Goal: Communication & Community: Participate in discussion

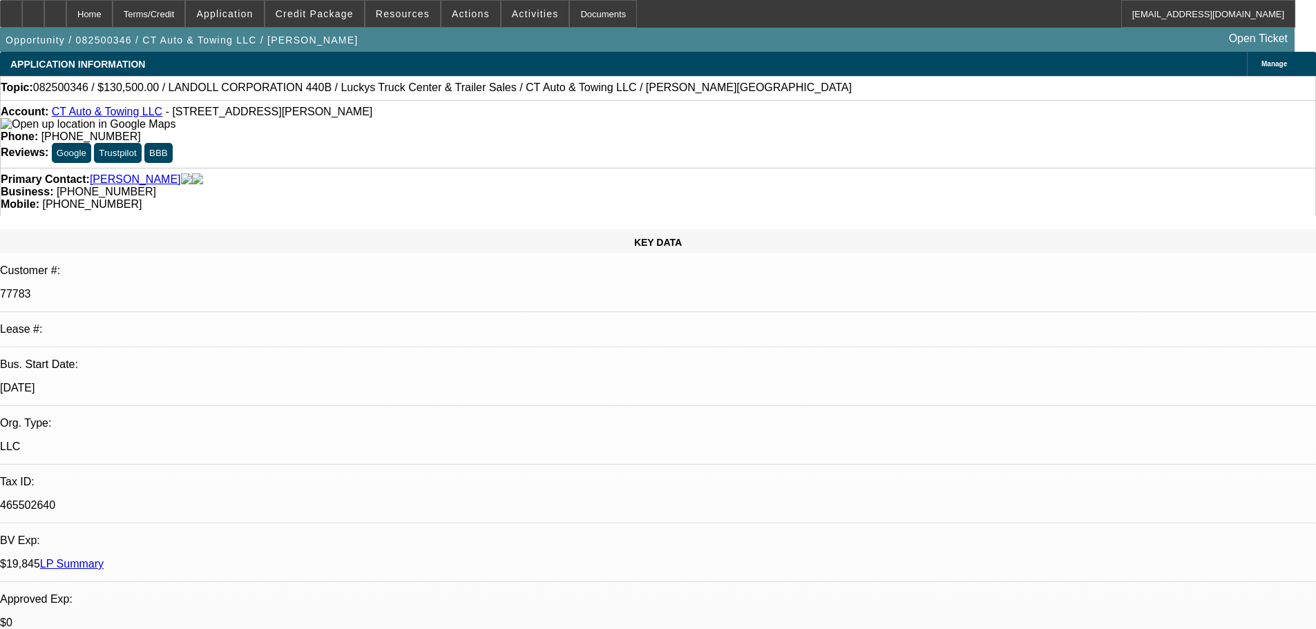
select select "0"
select select "2"
select select "0"
select select "6"
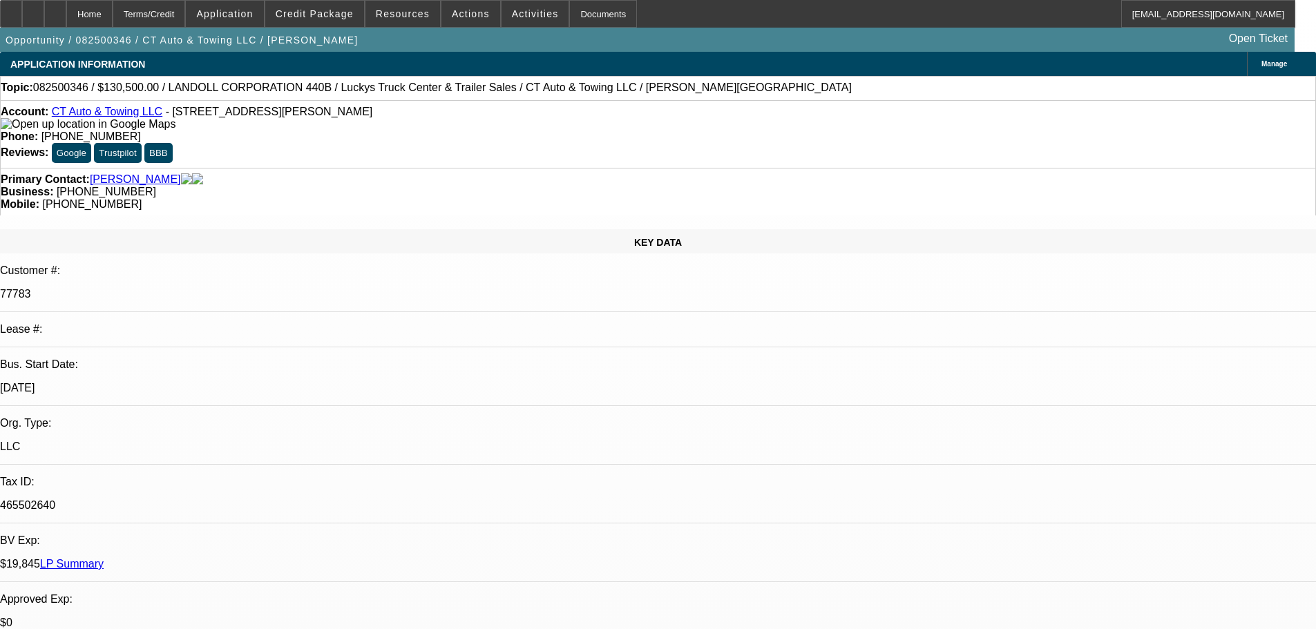
select select "0"
select select "2"
select select "0"
select select "6"
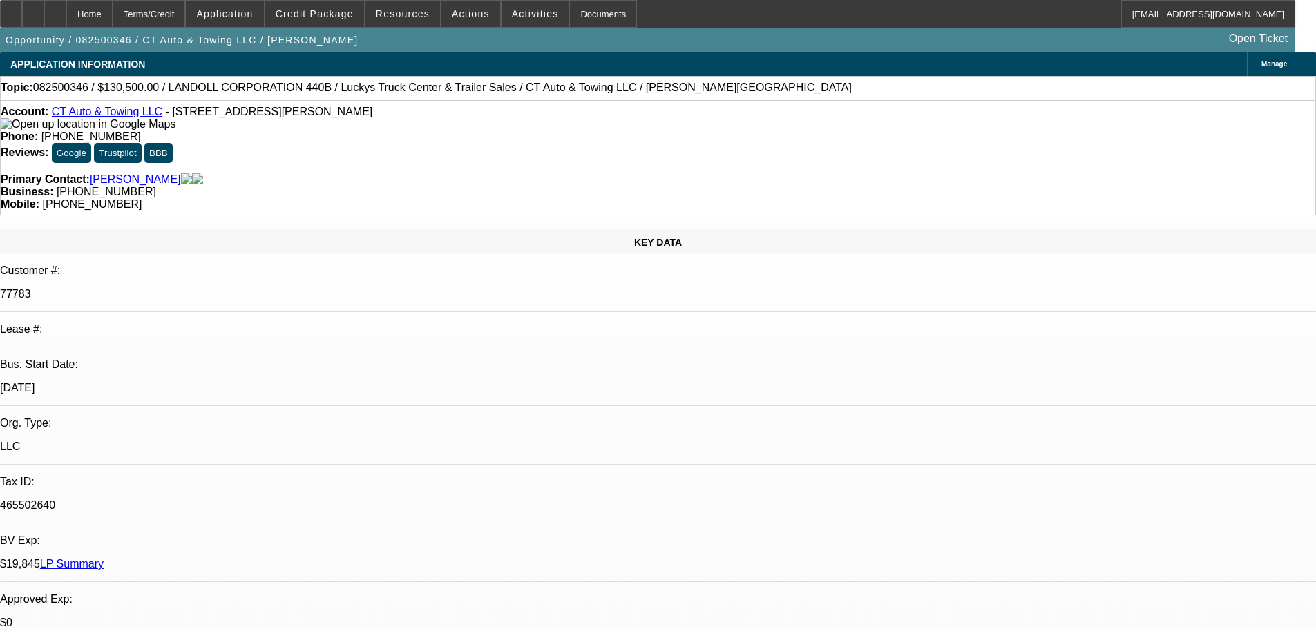
select select "0"
select select "6"
select select "0"
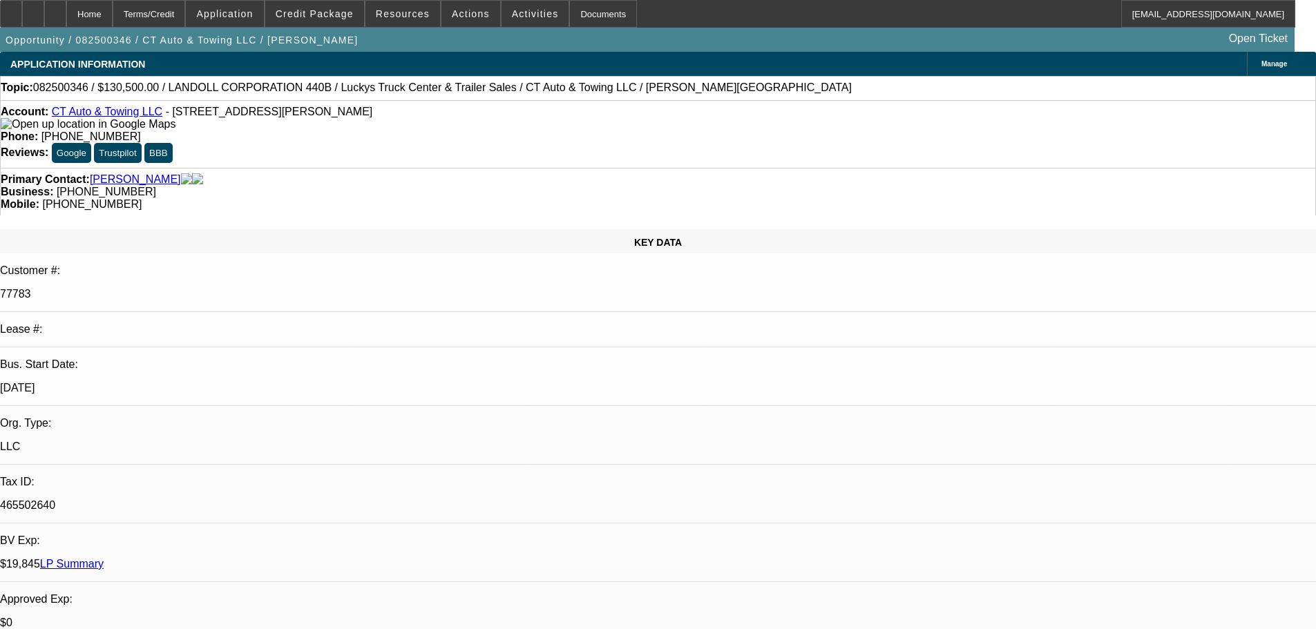
select select "0"
select select "6"
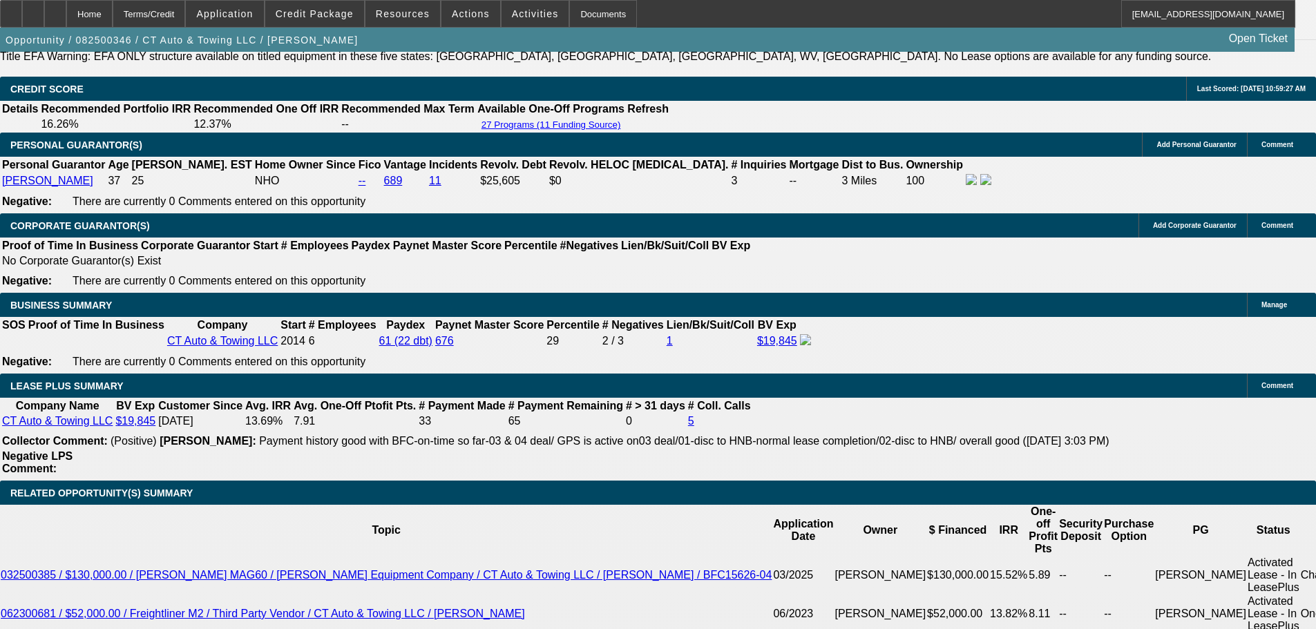
scroll to position [2003, 0]
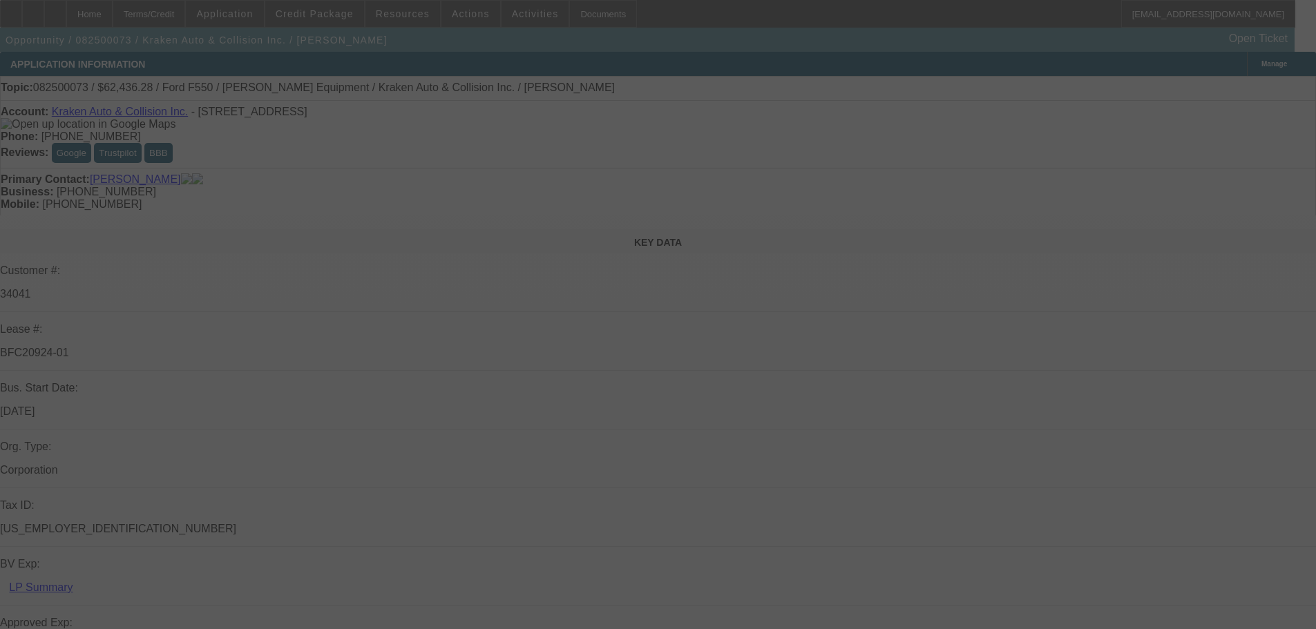
select select "0"
select select "3"
select select "0.1"
select select "4"
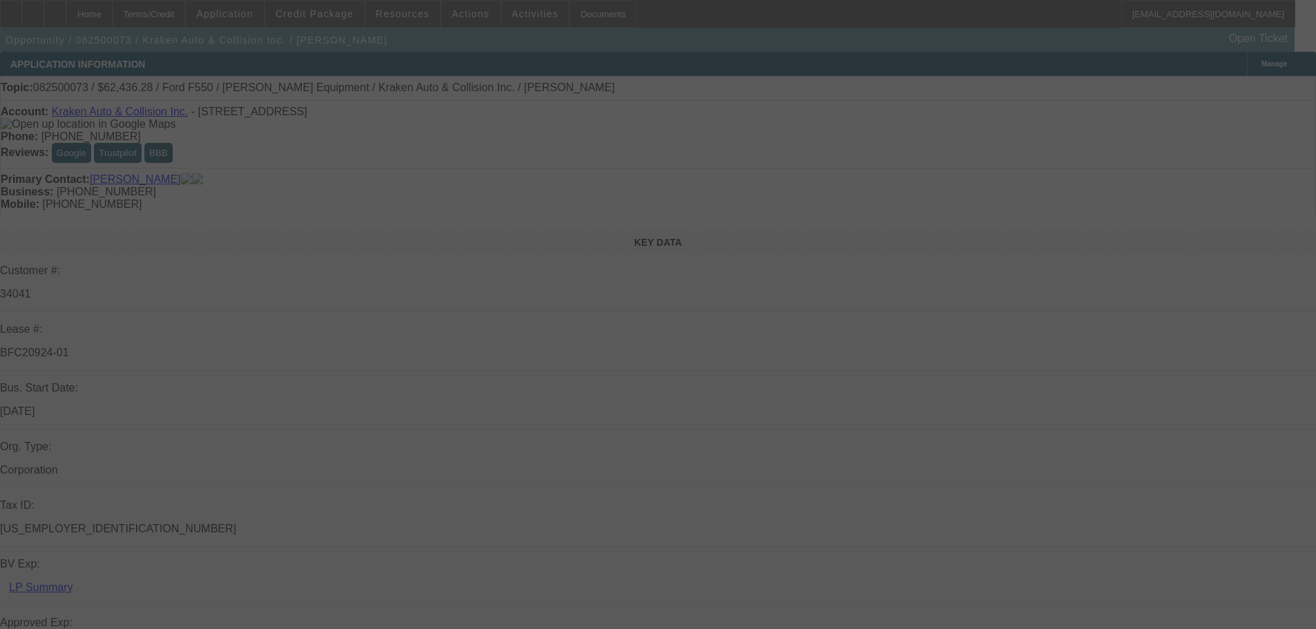
select select "0"
select select "0.1"
select select "4"
select select "0"
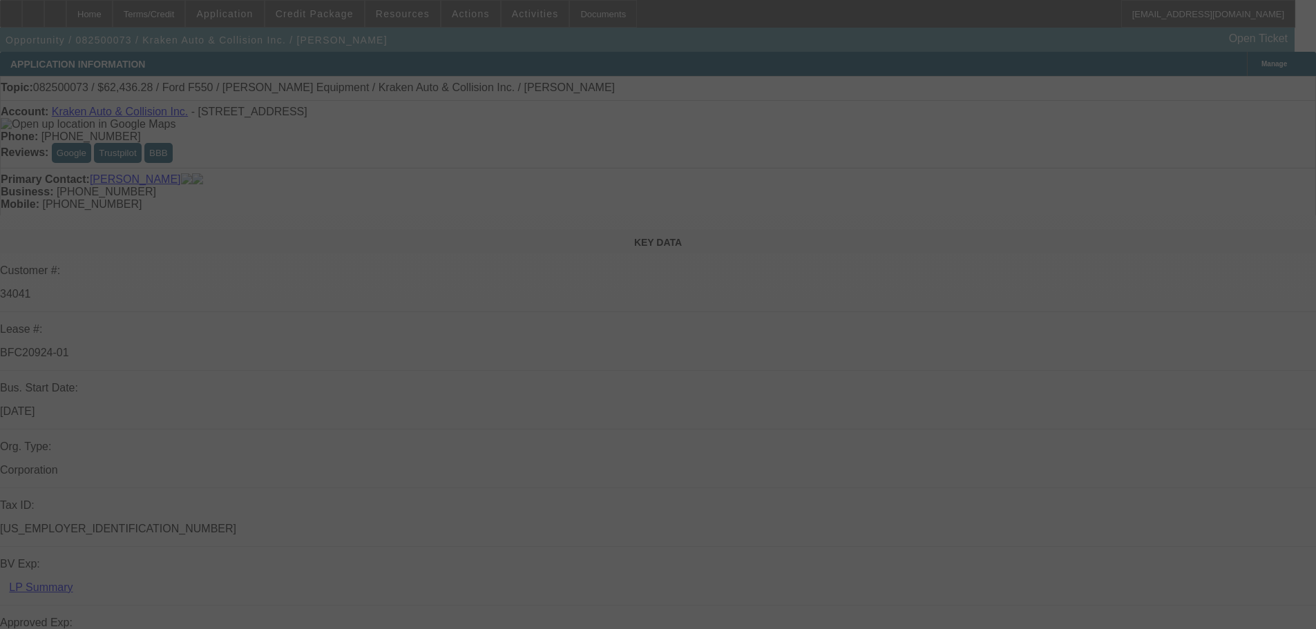
select select "0"
select select "0.1"
select select "4"
select select "0"
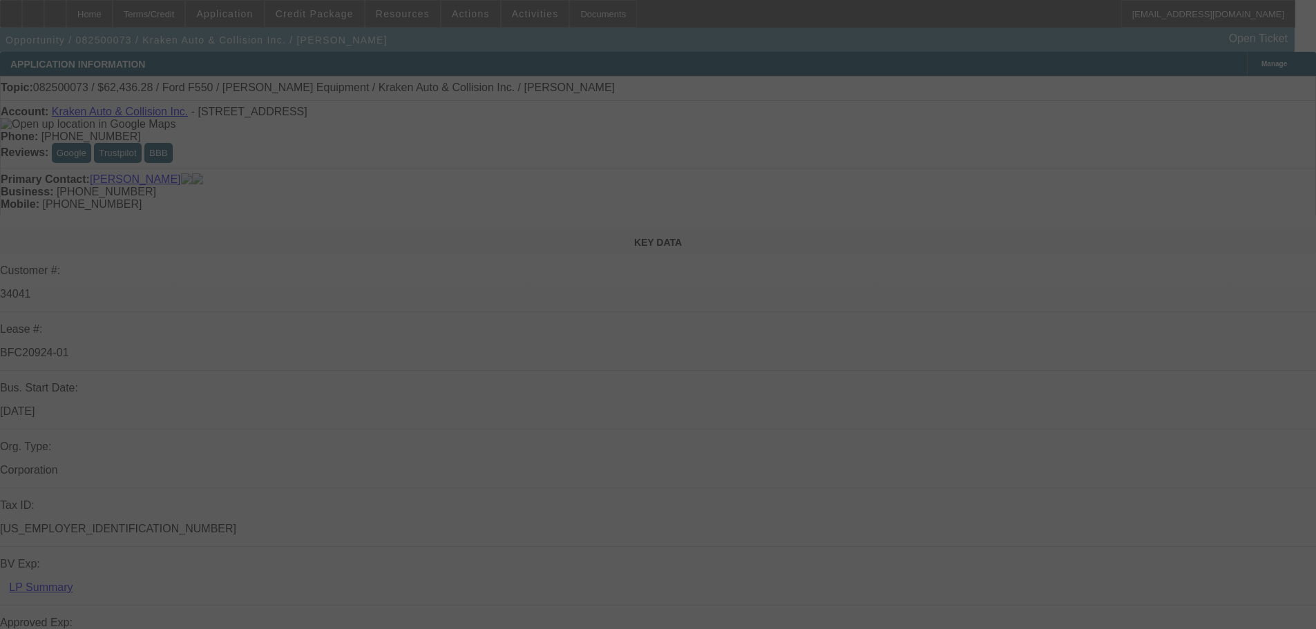
select select "0.1"
select select "4"
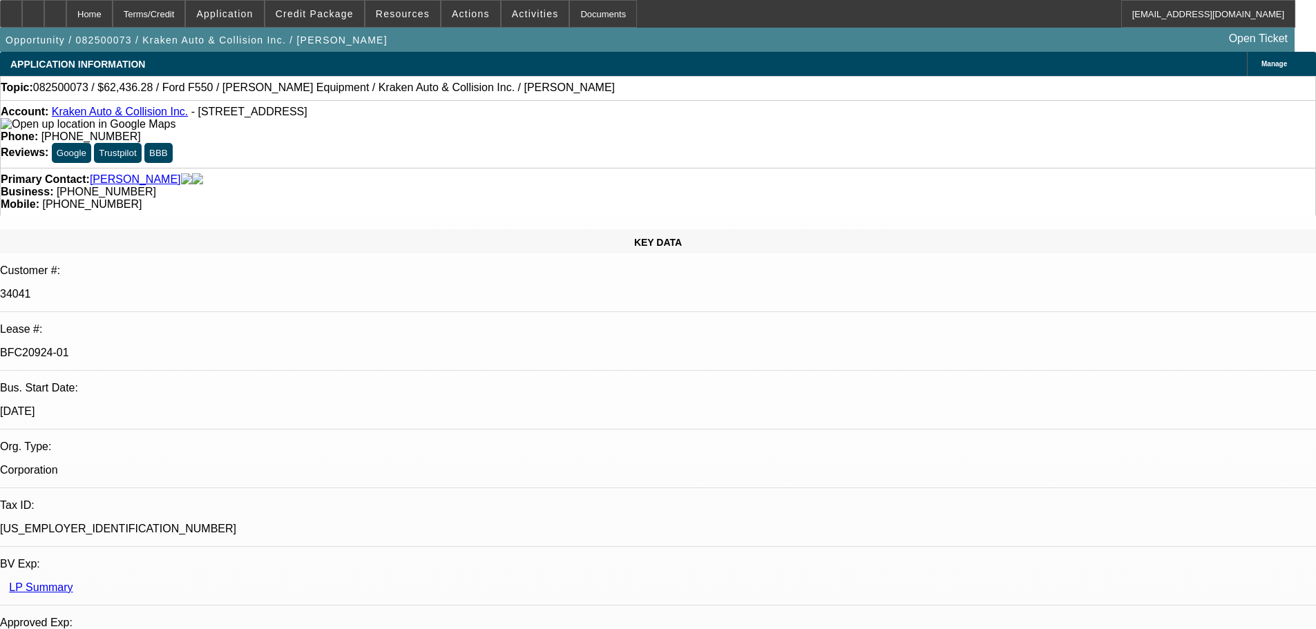
scroll to position [207, 0]
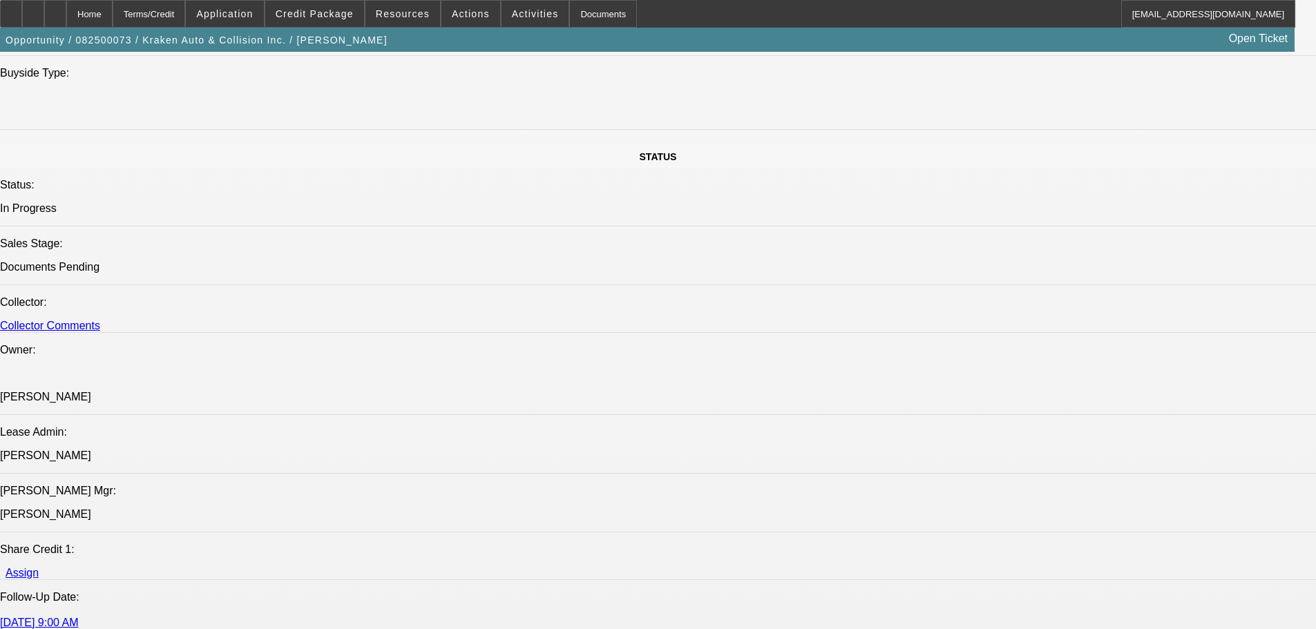
scroll to position [1519, 0]
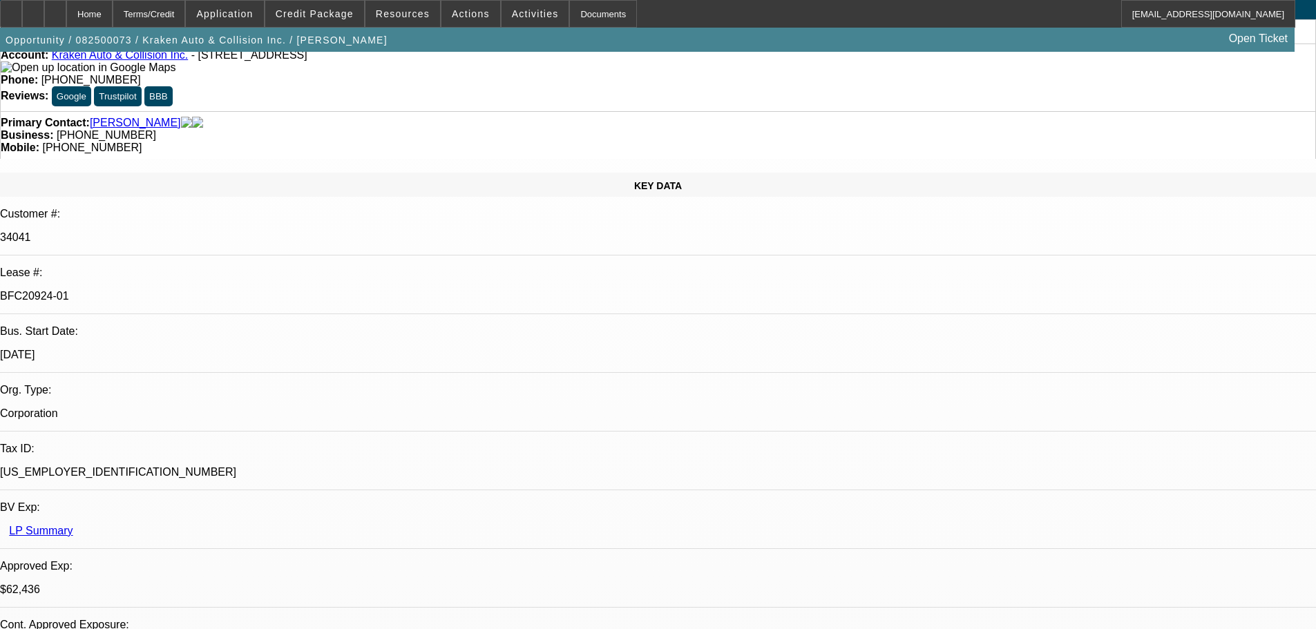
scroll to position [0, 0]
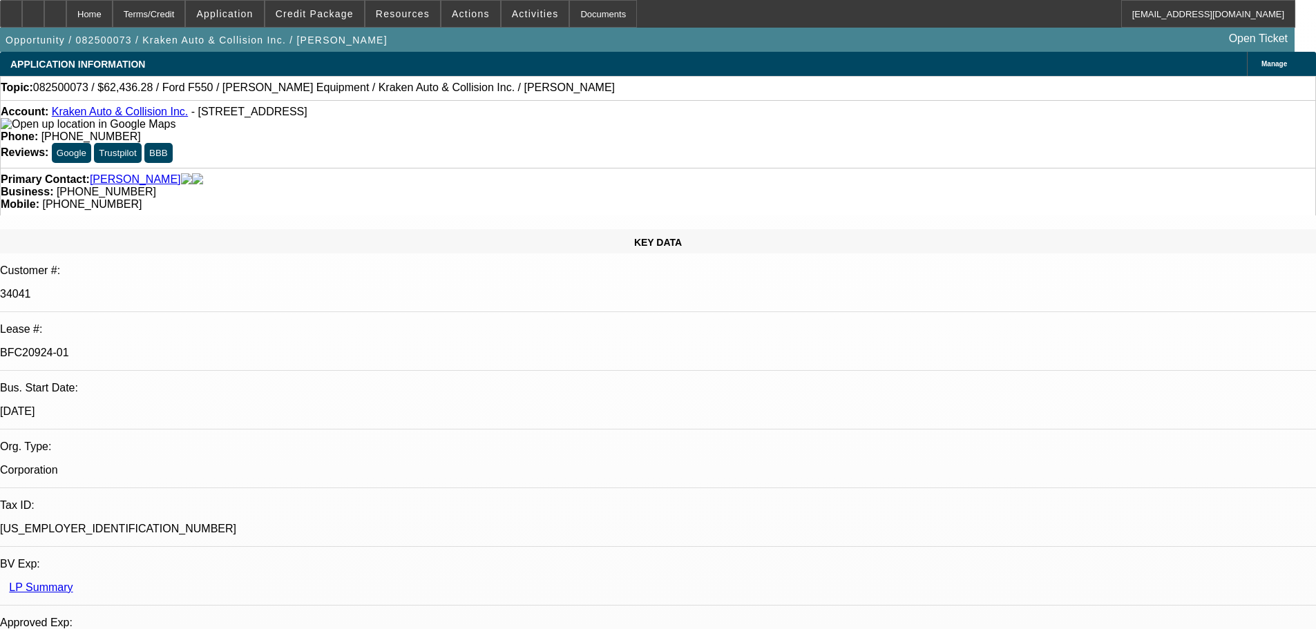
click at [191, 114] on span "- 2451 Pond Rd, Ronkonkoma, NY 11779" at bounding box center [249, 112] width 116 height 12
click at [264, 115] on div "Account: Kraken Auto & Collision Inc. - 2451 Pond Rd, Ronkonkoma, NY 11779" at bounding box center [658, 118] width 1314 height 25
click at [343, 127] on div "Account: Kraken Auto & Collision Inc. - 2451 Pond Rd, Ronkonkoma, NY 11779" at bounding box center [658, 118] width 1314 height 25
drag, startPoint x: 300, startPoint y: 115, endPoint x: 184, endPoint y: 113, distance: 116.0
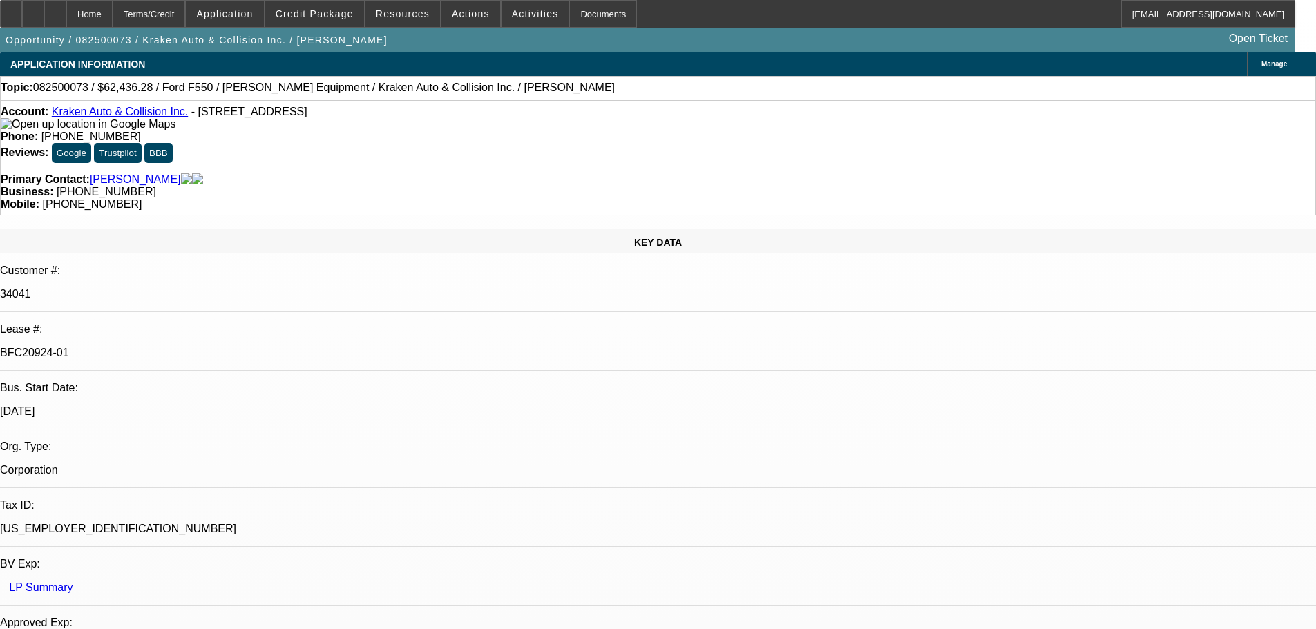
click at [184, 113] on div "Account: Kraken Auto & Collision Inc. - 2451 Pond Rd, Ronkonkoma, NY 11779" at bounding box center [658, 118] width 1314 height 25
copy span "2451 Pond Rd, Ronkonkoma, NY 11779"
click at [380, 128] on div "Account: Kraken Auto & Collision Inc. - 2451 Pond Rd, Ronkonkoma, NY 11779" at bounding box center [658, 118] width 1314 height 25
click at [22, 8] on div at bounding box center [11, 14] width 22 height 28
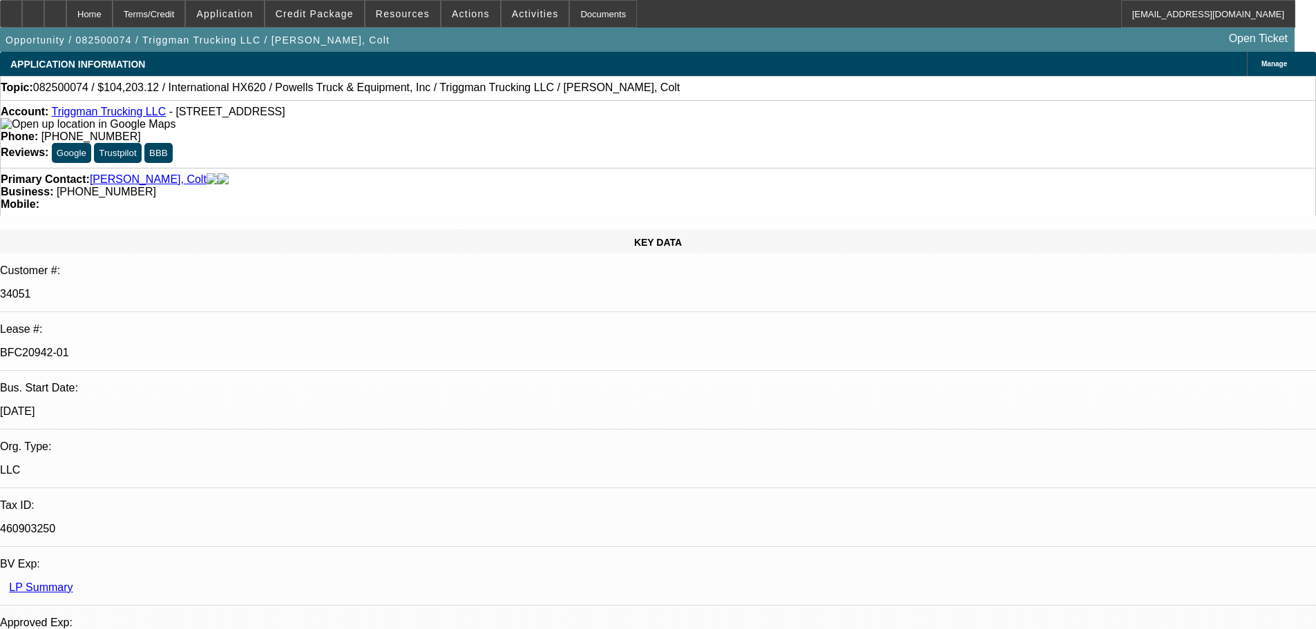
select select "0"
select select "2"
select select "0"
select select "6"
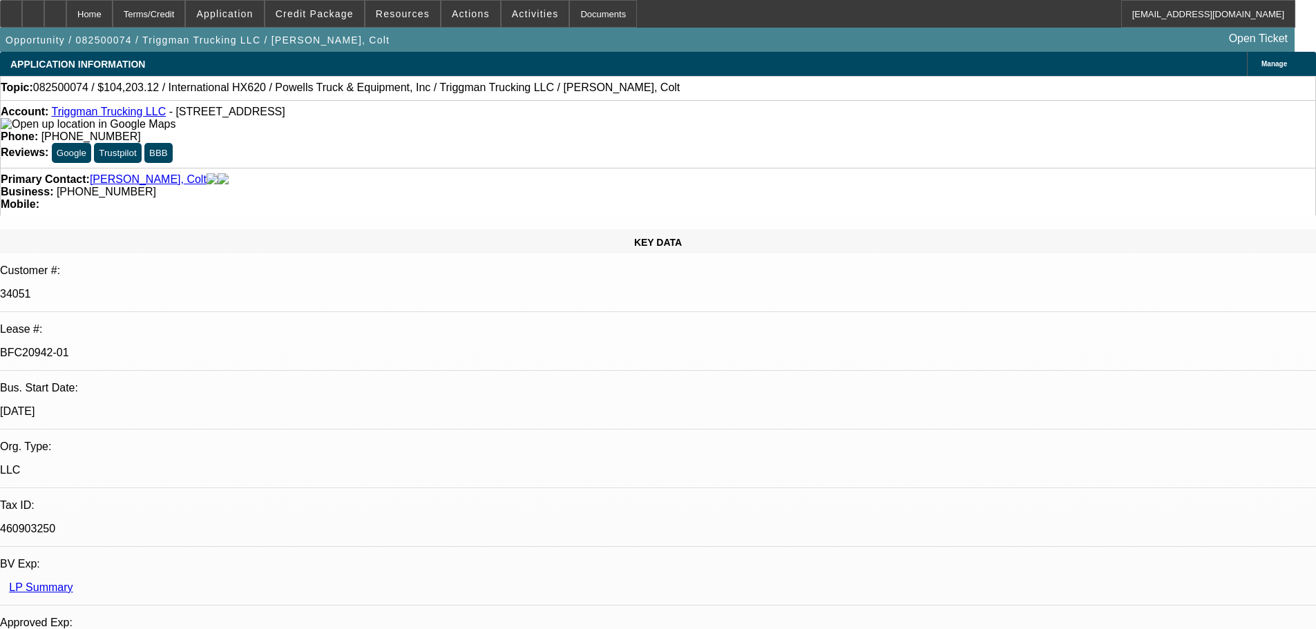
select select "0"
select select "2"
select select "0.1"
select select "4"
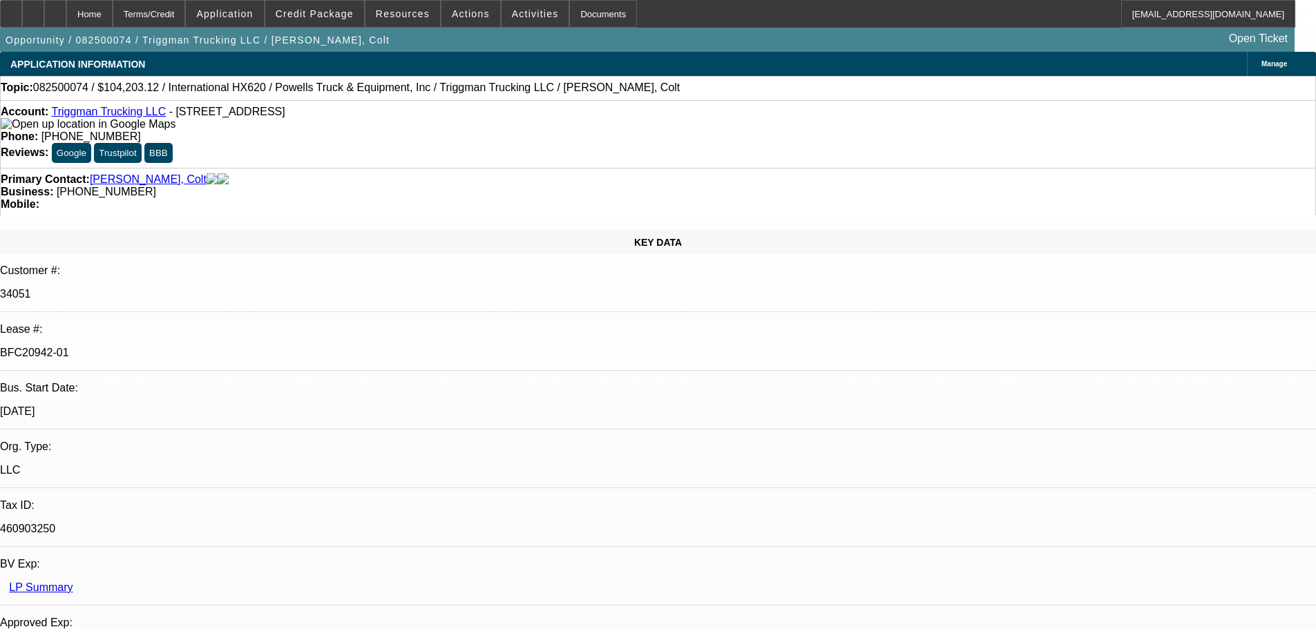
select select "0"
select select "2"
select select "0.1"
select select "4"
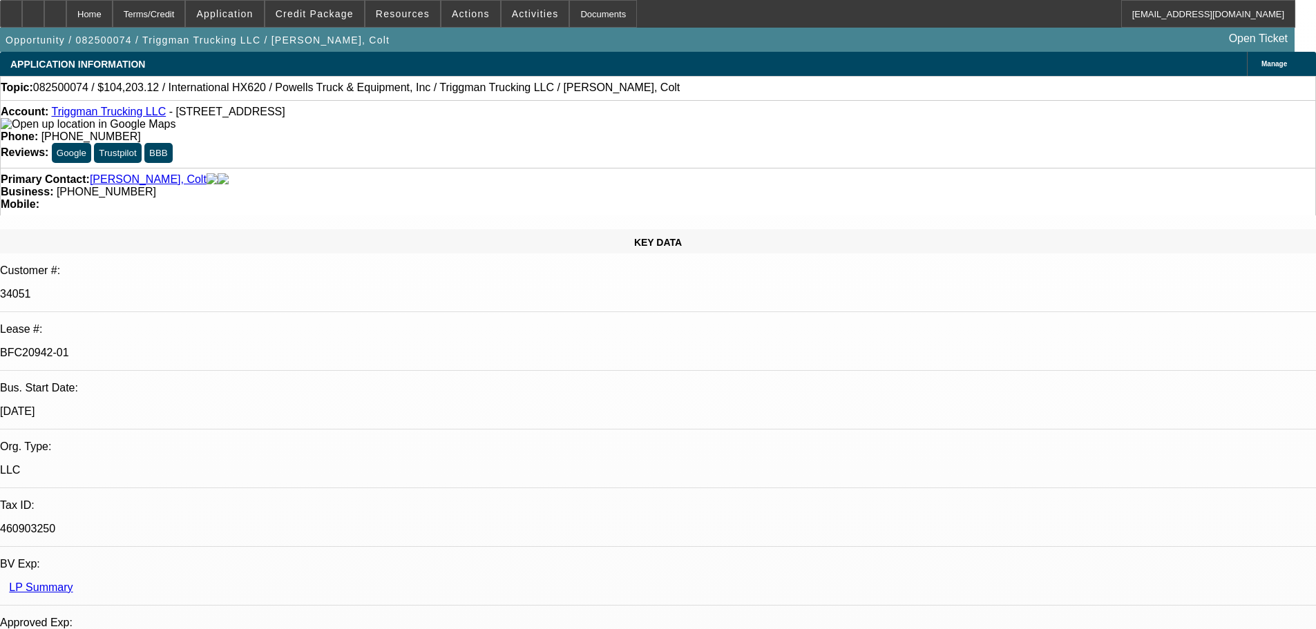
select select "0"
select select "2"
select select "0.1"
select select "4"
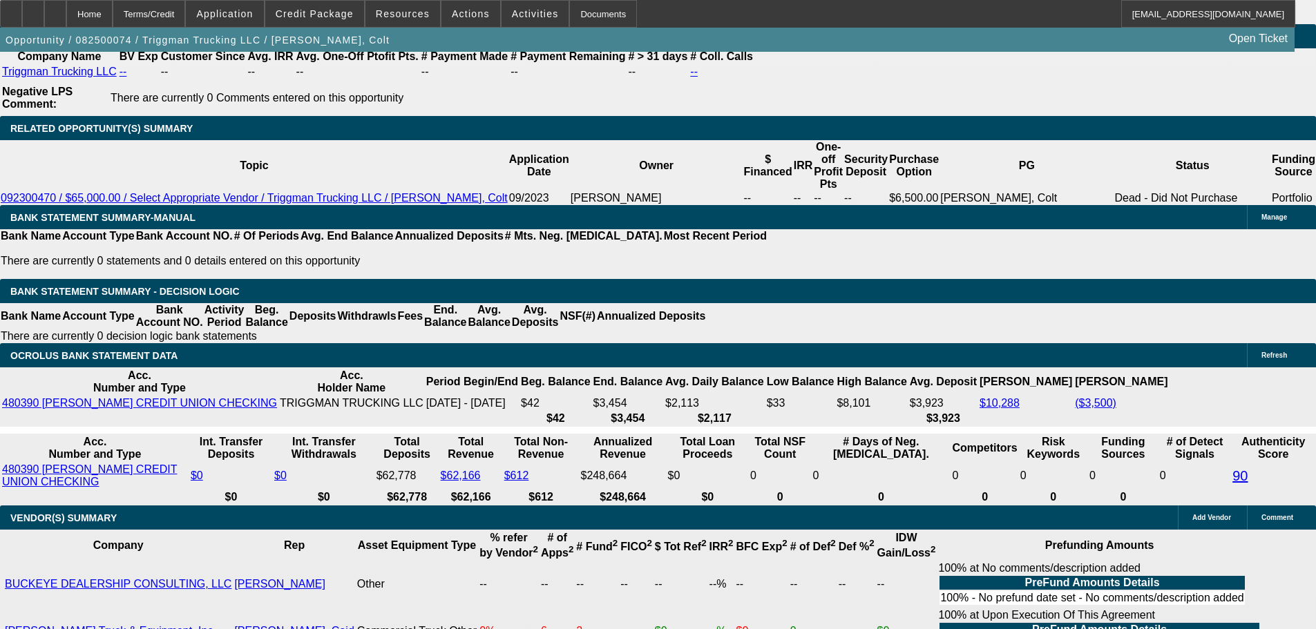
scroll to position [2417, 0]
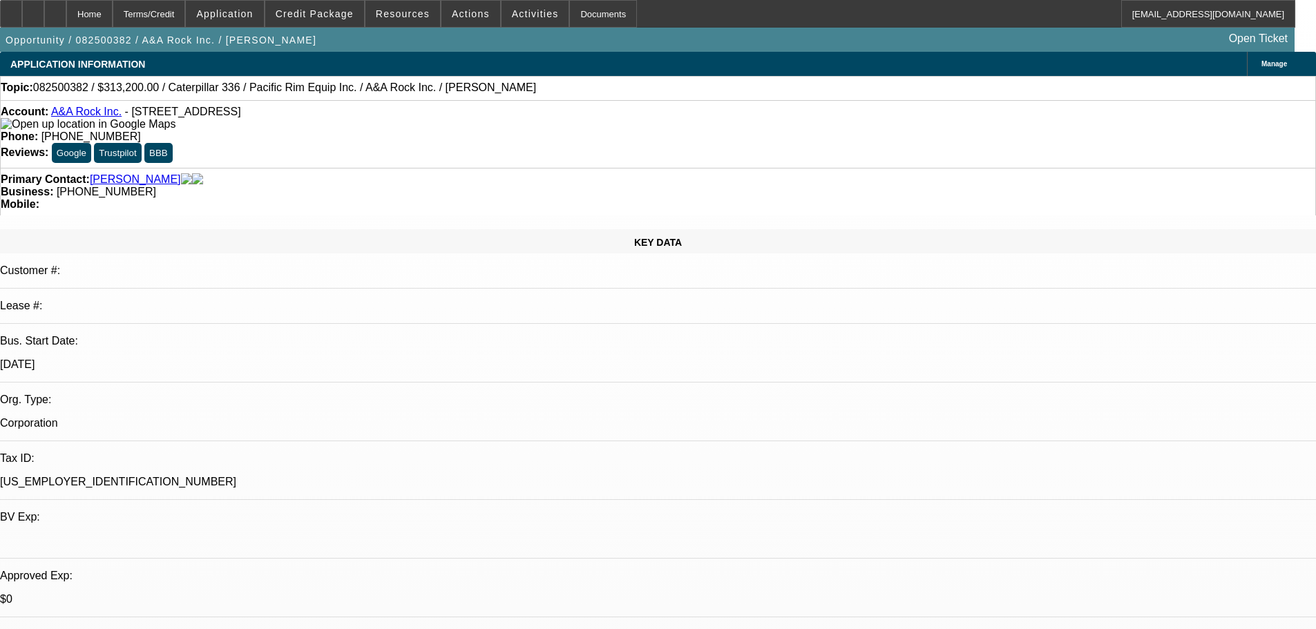
select select "0"
select select "2"
select select "0"
select select "6"
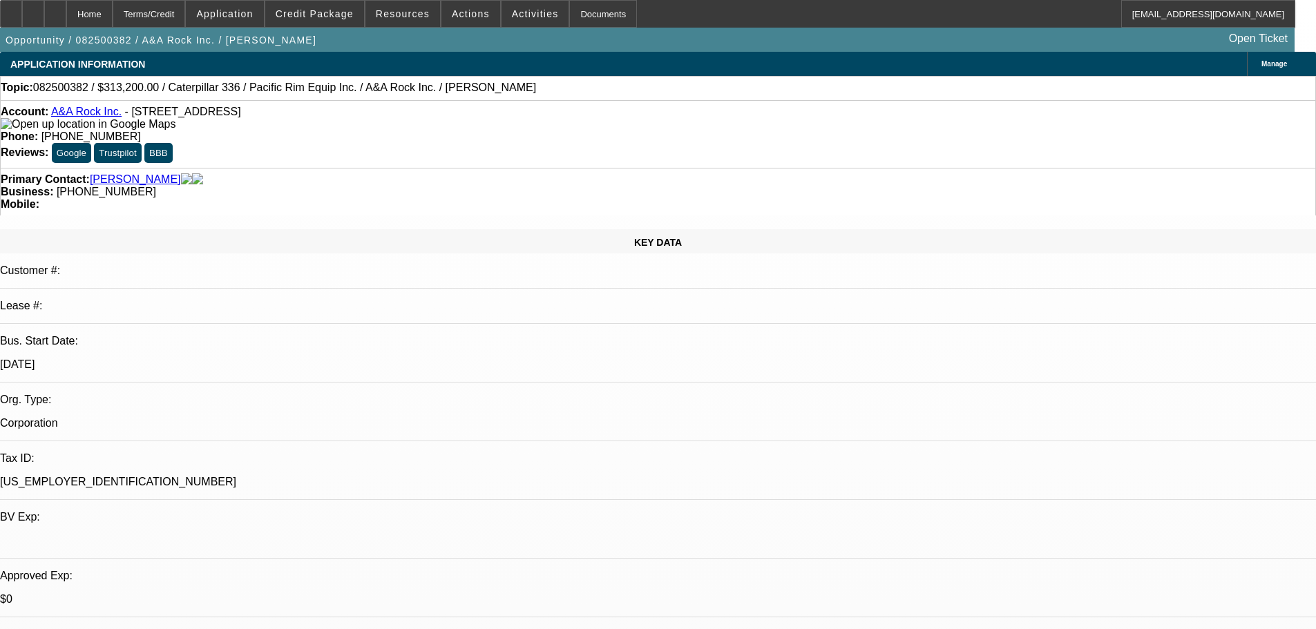
select select "0"
select select "2"
select select "0"
select select "6"
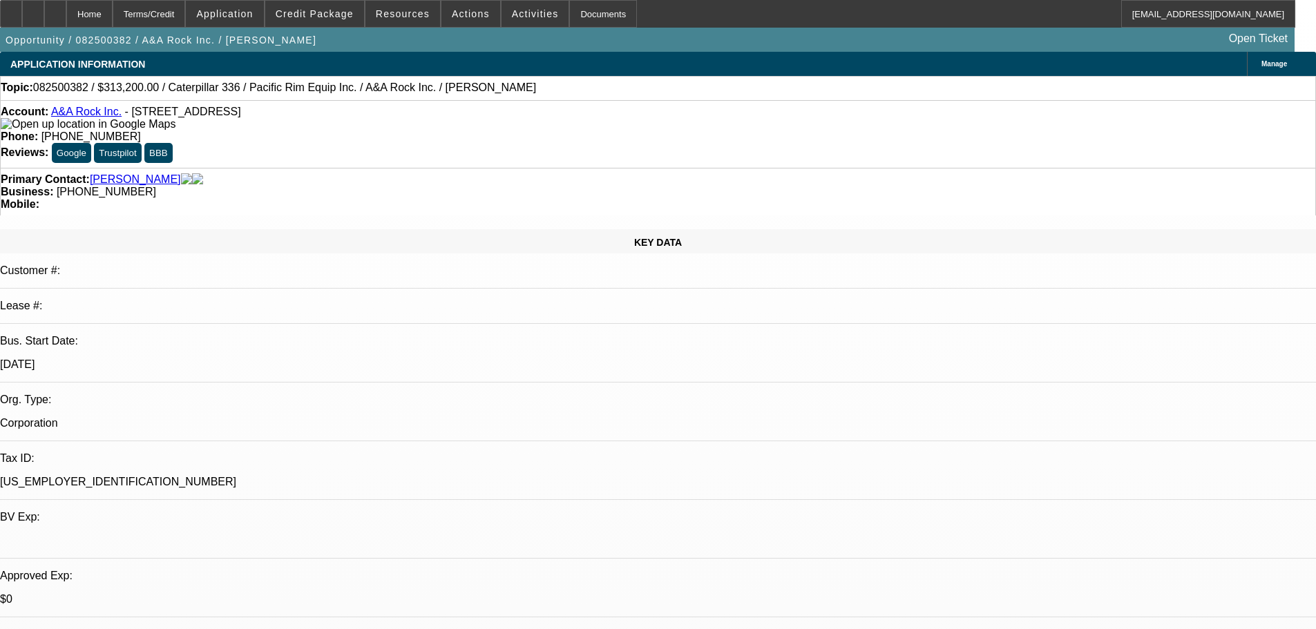
select select "0"
select select "2"
select select "0"
select select "6"
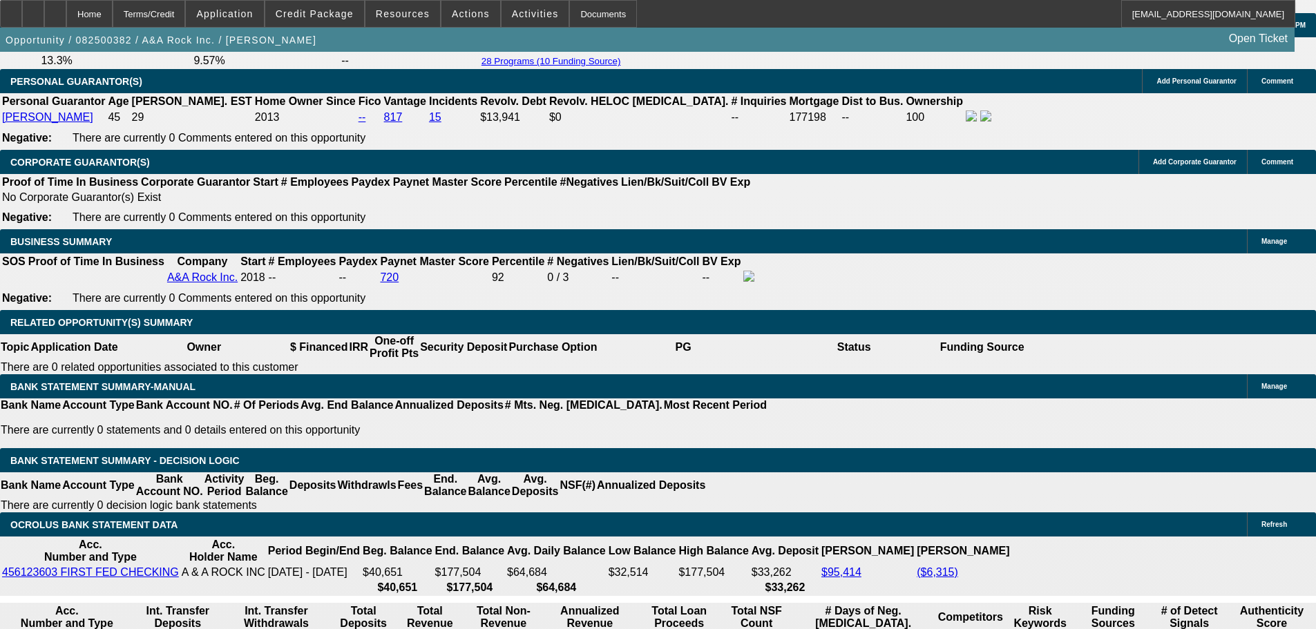
scroll to position [2210, 0]
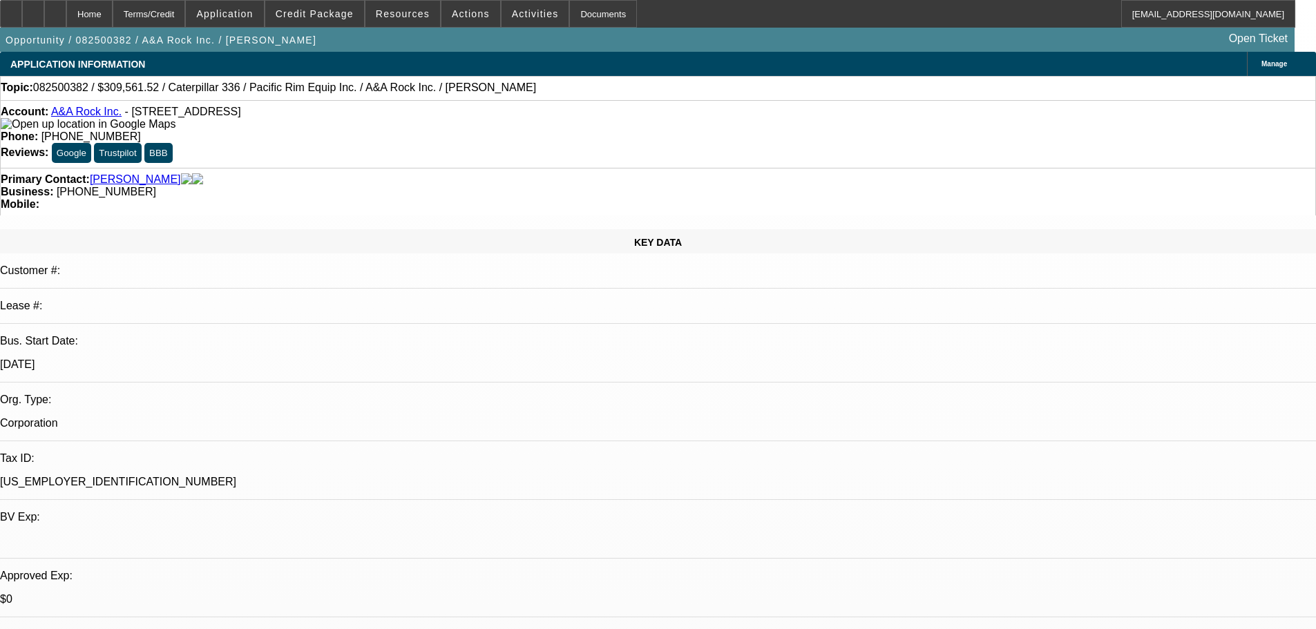
select select "0"
select select "2"
select select "0"
select select "6"
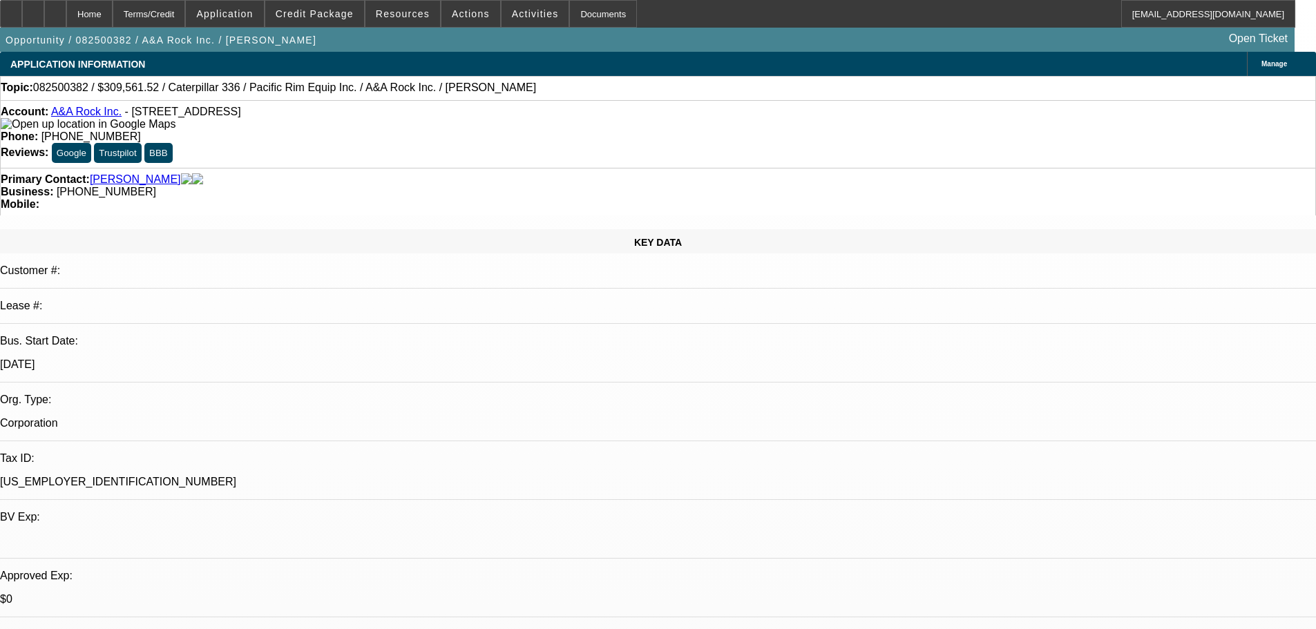
select select "0"
select select "2"
select select "0"
select select "6"
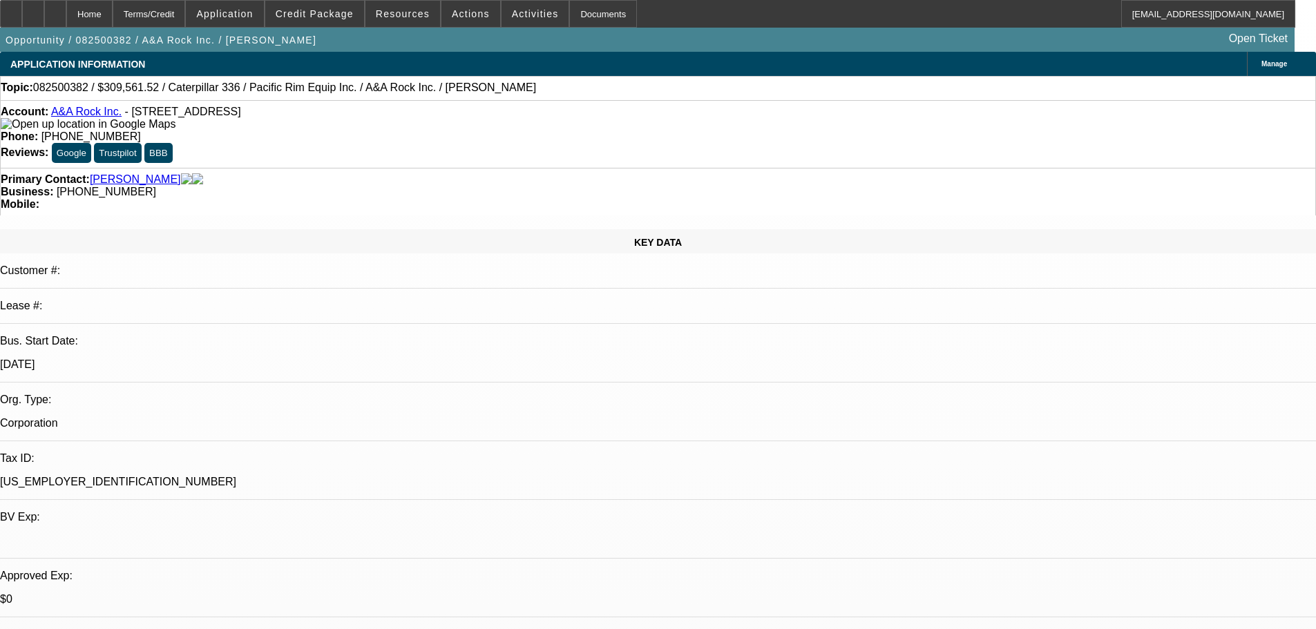
select select "0"
select select "2"
select select "0"
select select "6"
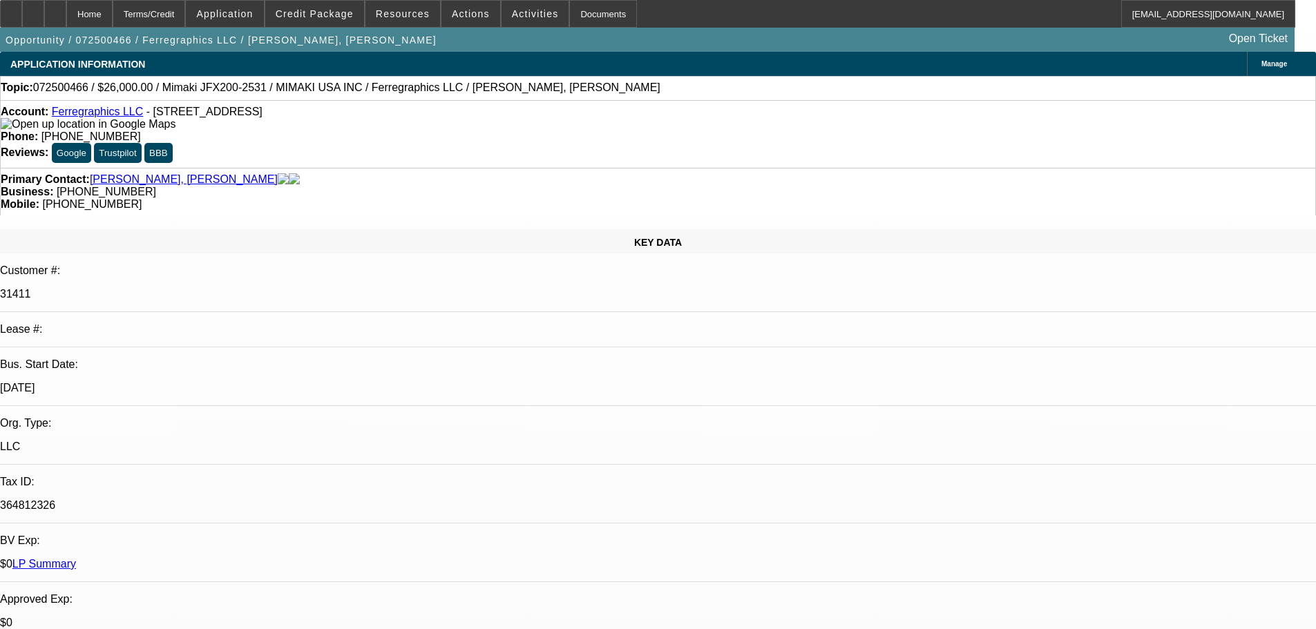
select select "0"
select select "6"
select select "0"
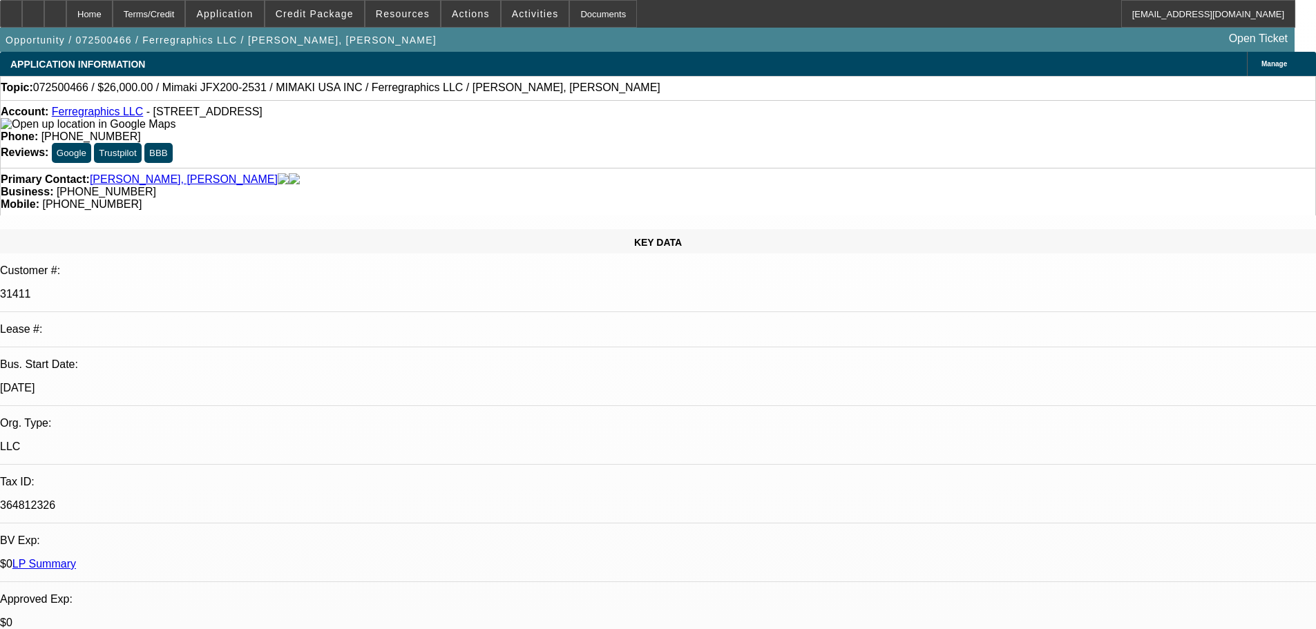
select select "0"
select select "6"
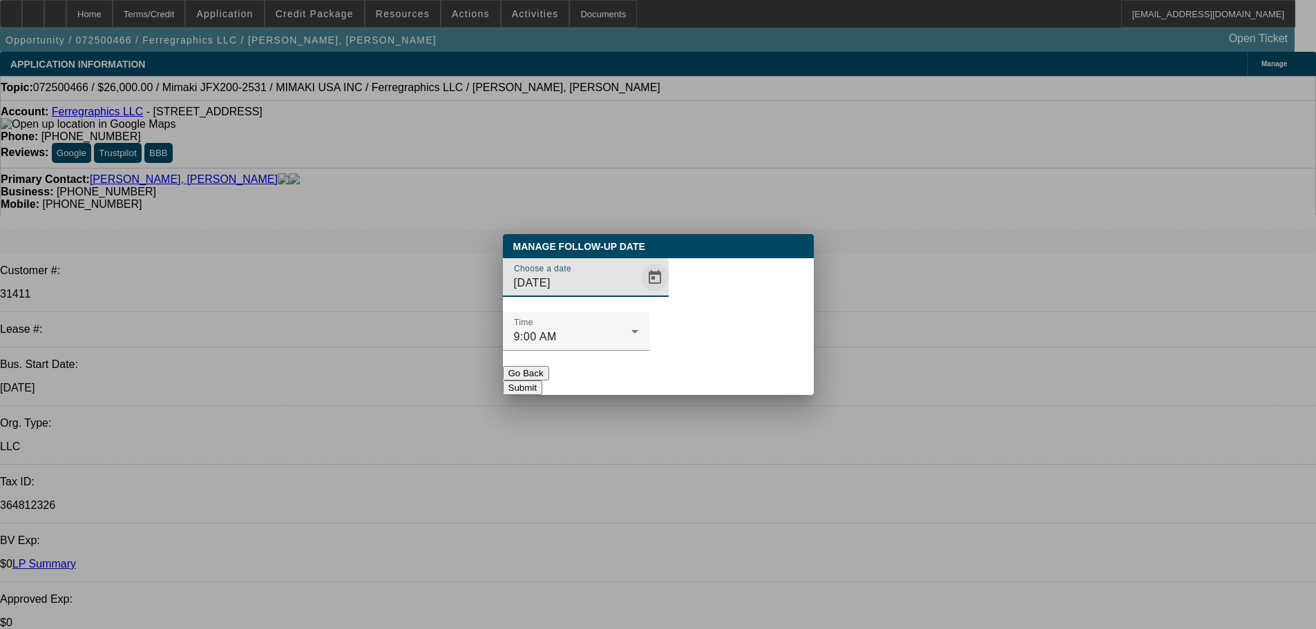
click at [638, 294] on span "Open calendar" at bounding box center [654, 277] width 33 height 33
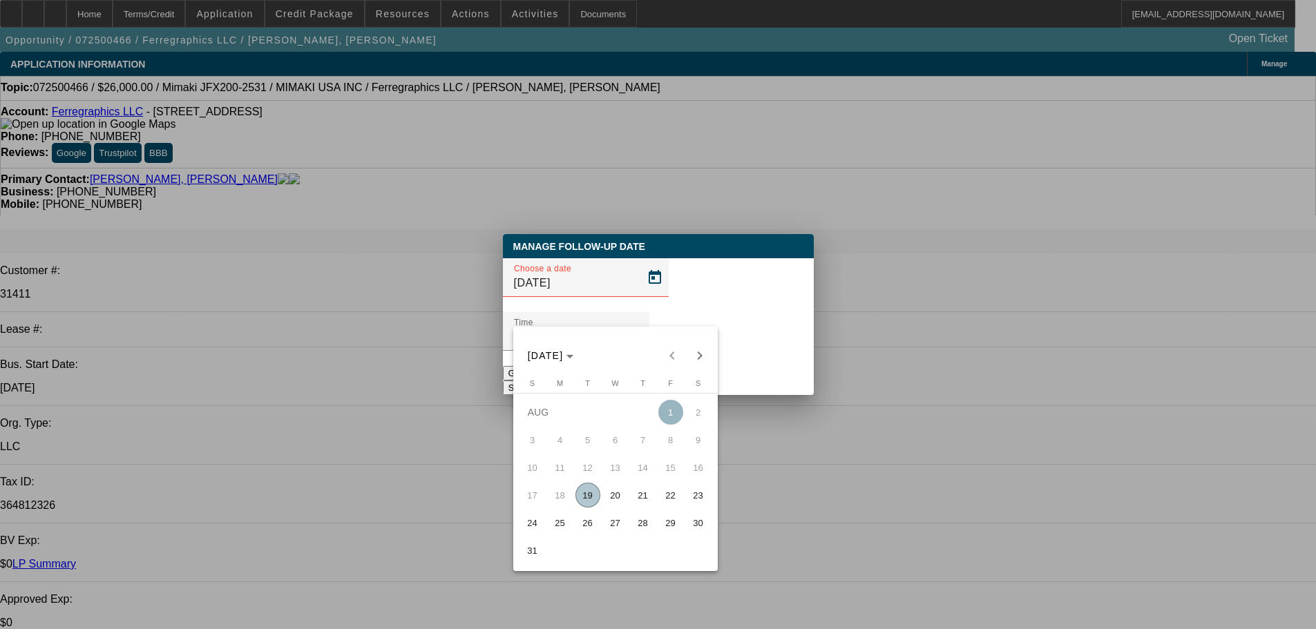
click at [597, 499] on span "19" at bounding box center [587, 495] width 25 height 25
type input "[DATE]"
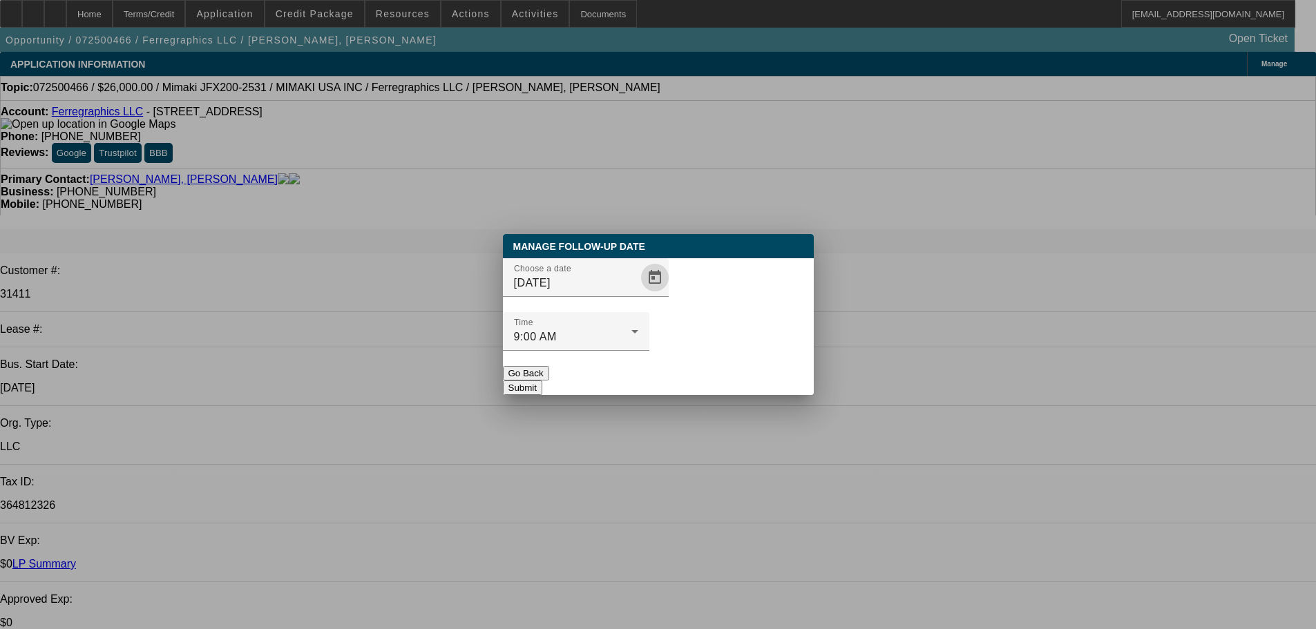
click at [542, 381] on button "Submit" at bounding box center [522, 388] width 39 height 15
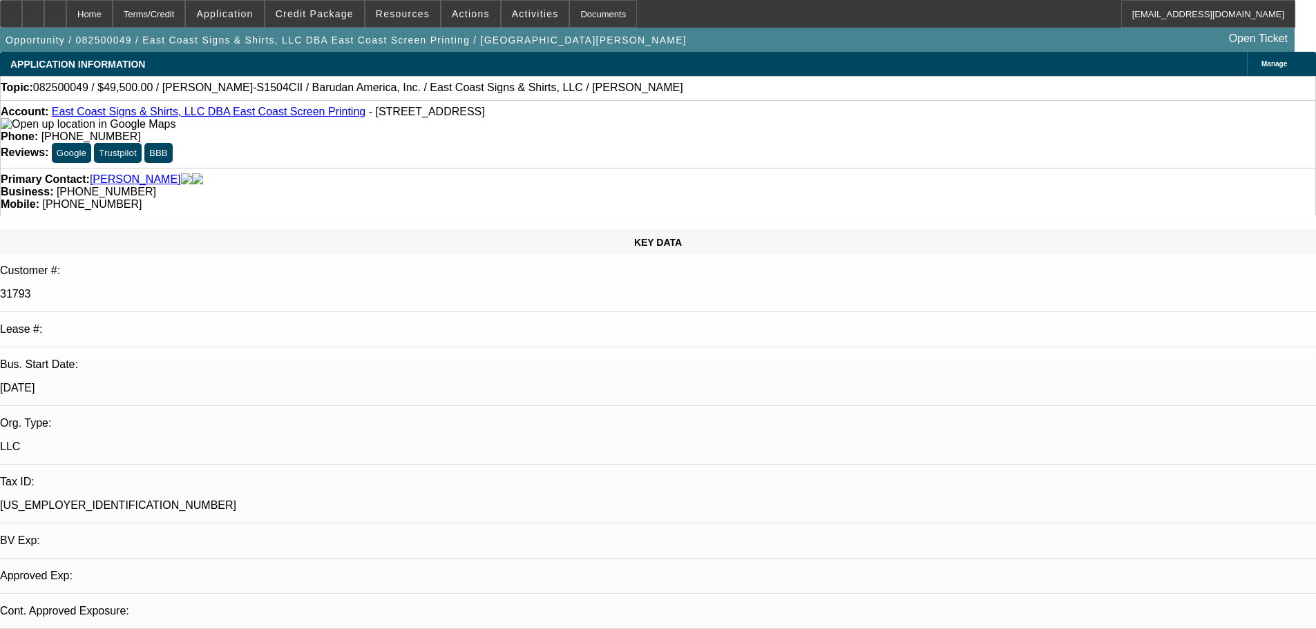
select select "0"
select select "2"
select select "0"
select select "6"
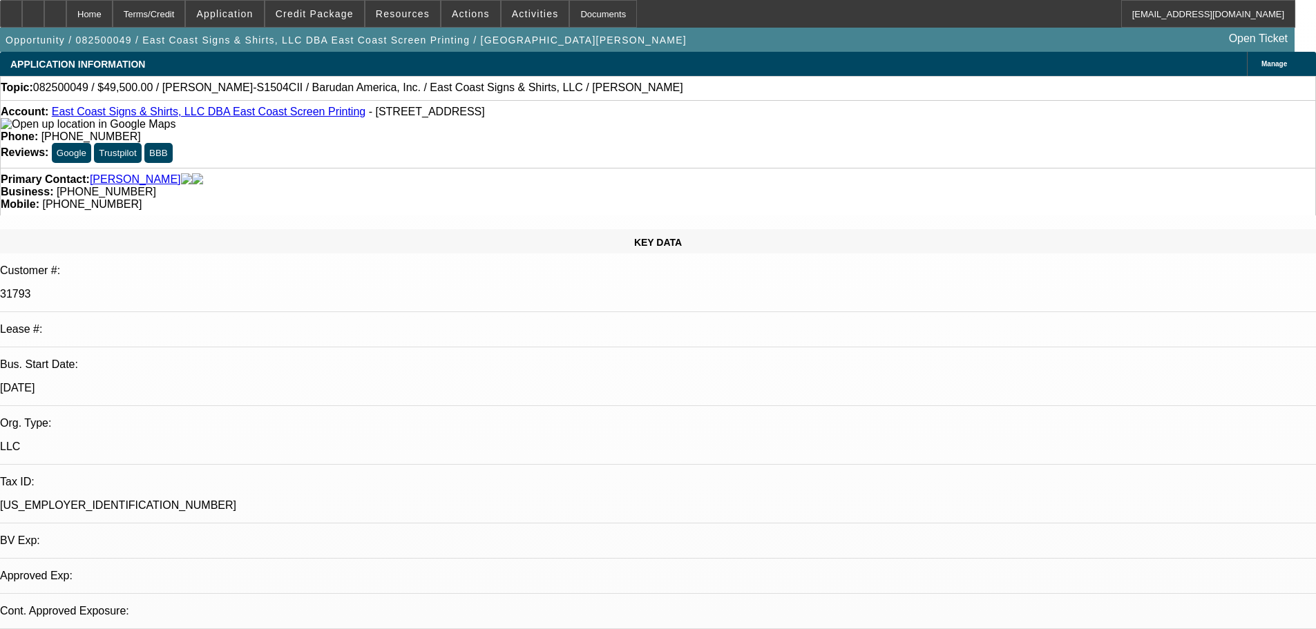
select select "0"
select select "2"
select select "0.1"
select select "4"
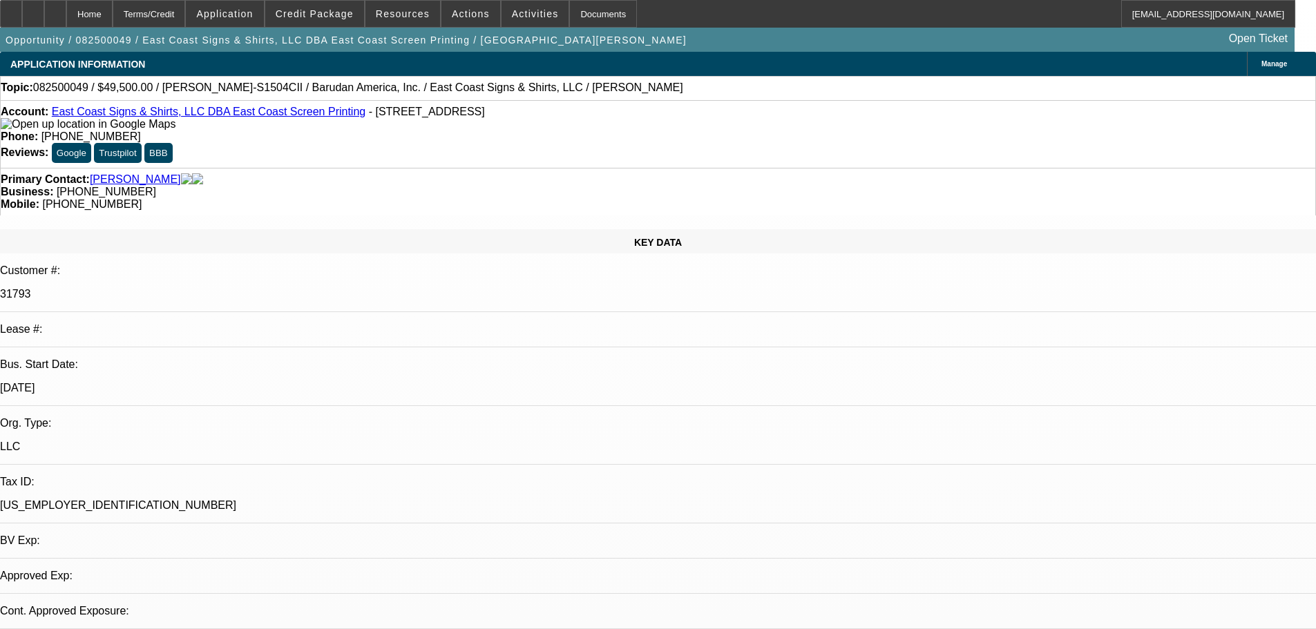
select select "0"
select select "2"
select select "0.1"
select select "4"
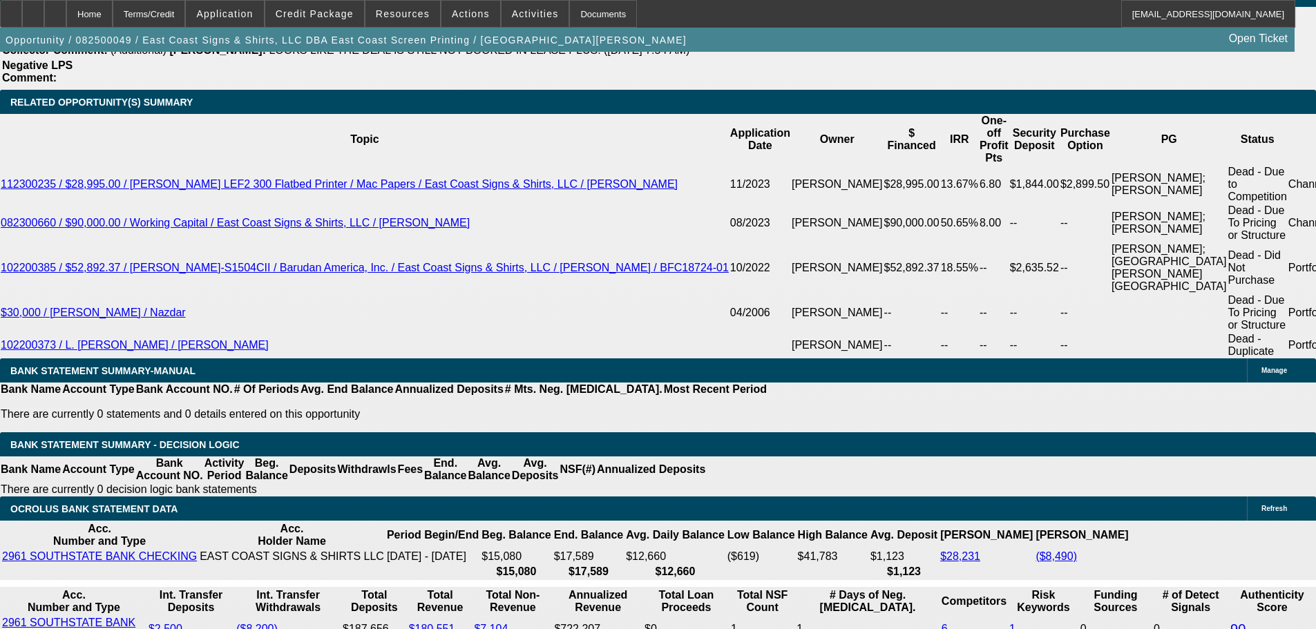
scroll to position [2279, 0]
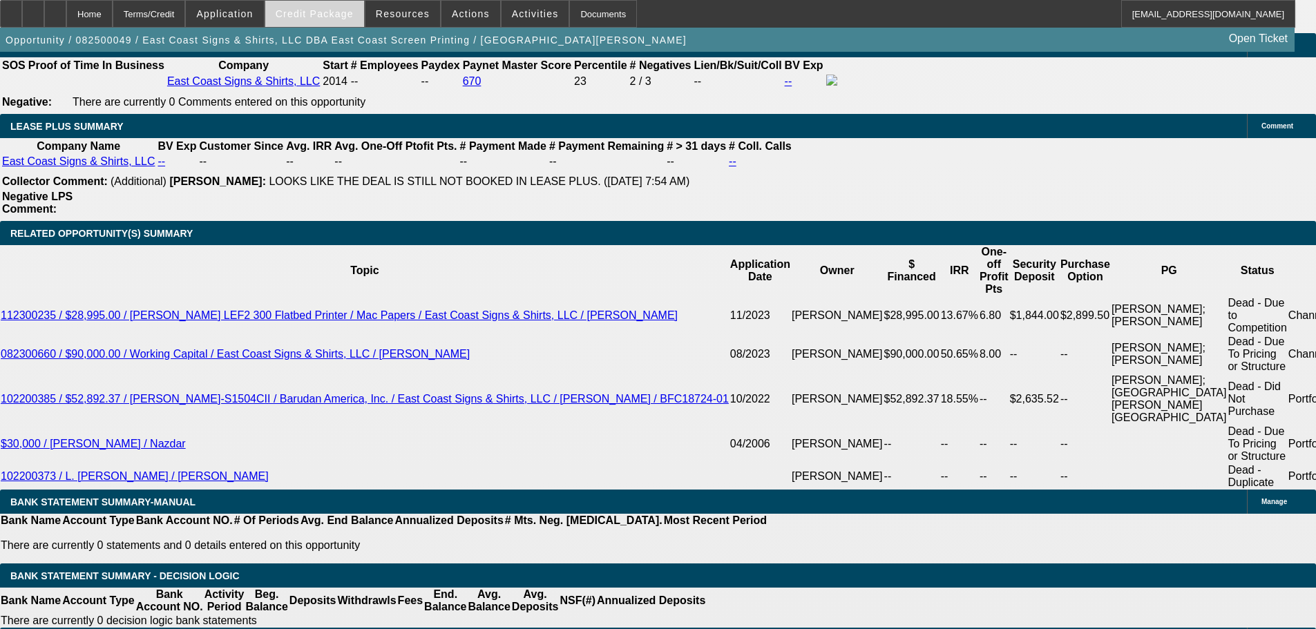
click at [294, 17] on span at bounding box center [314, 13] width 99 height 33
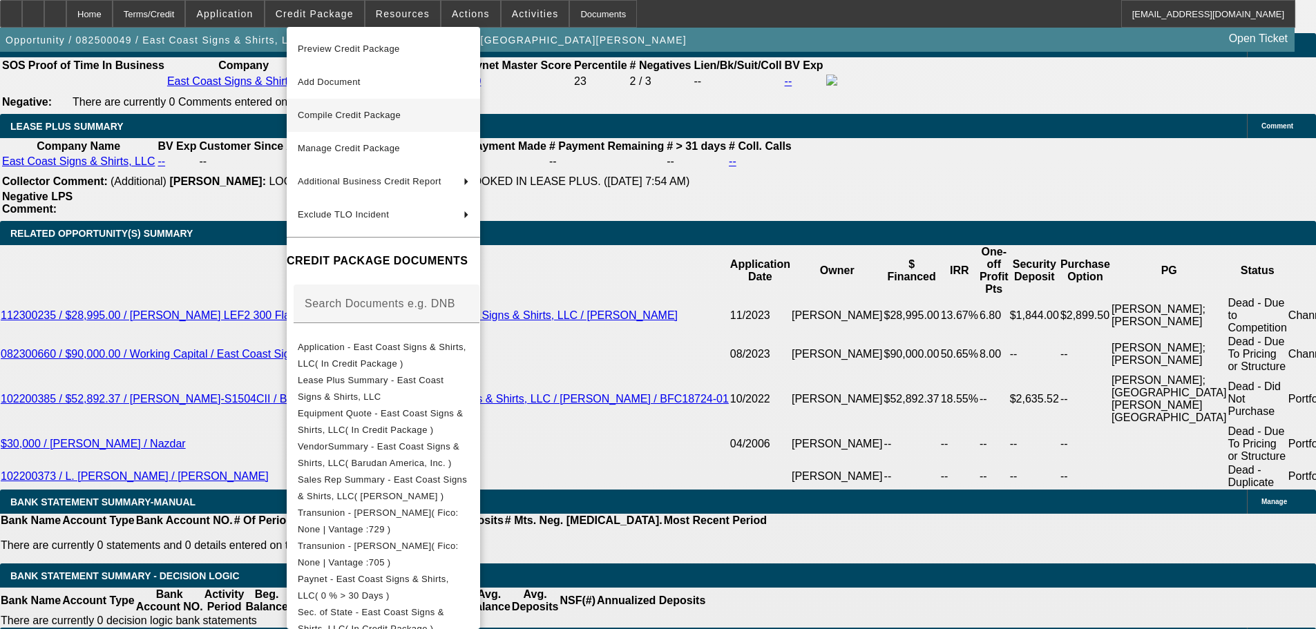
click at [372, 109] on span "Compile Credit Package" at bounding box center [383, 115] width 171 height 17
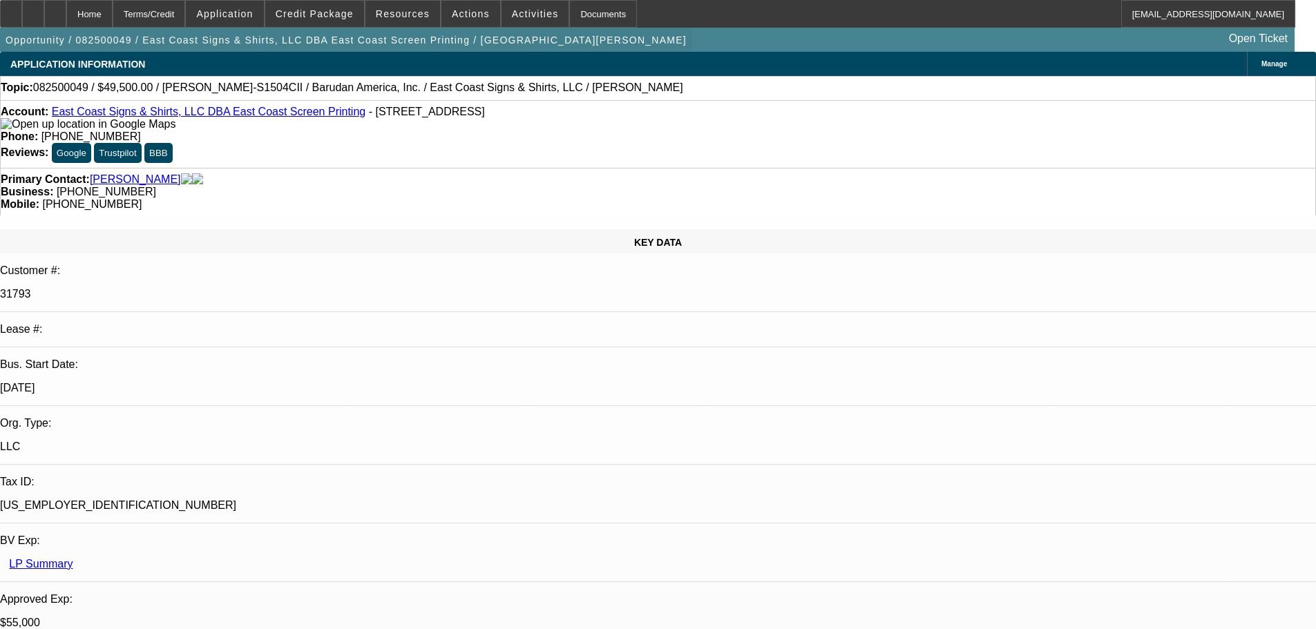
select select "0"
select select "2"
select select "0"
select select "6"
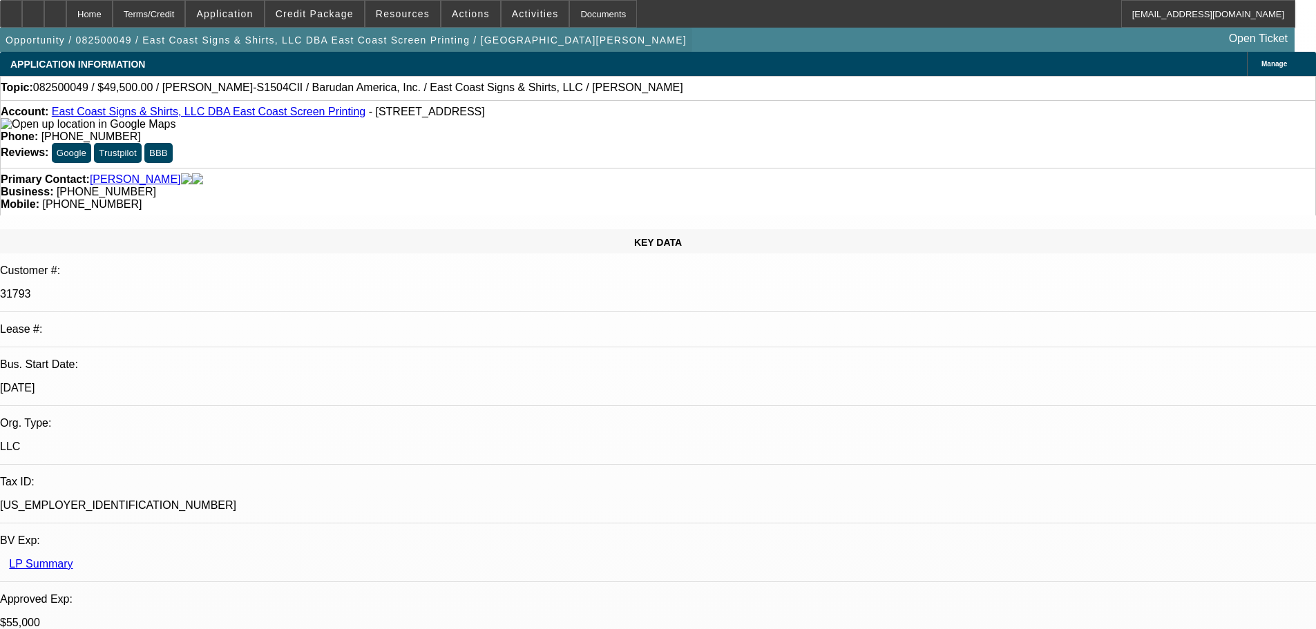
select select "0"
select select "2"
select select "0.1"
select select "4"
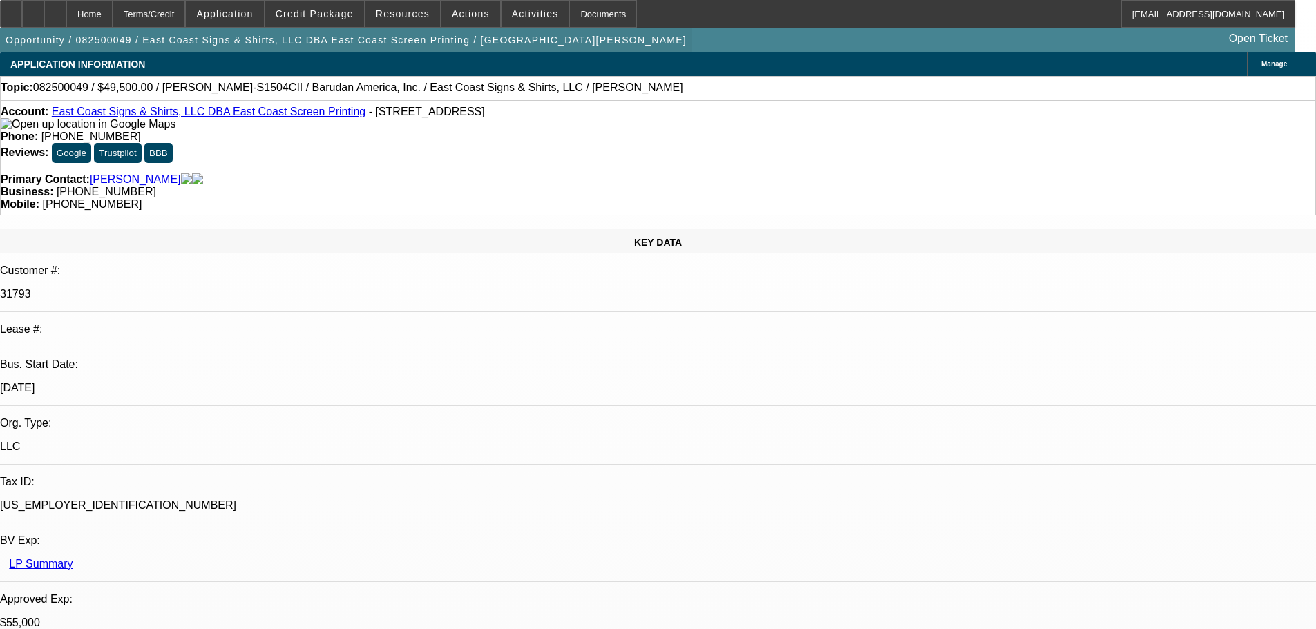
select select "0"
select select "2"
select select "0.1"
select select "4"
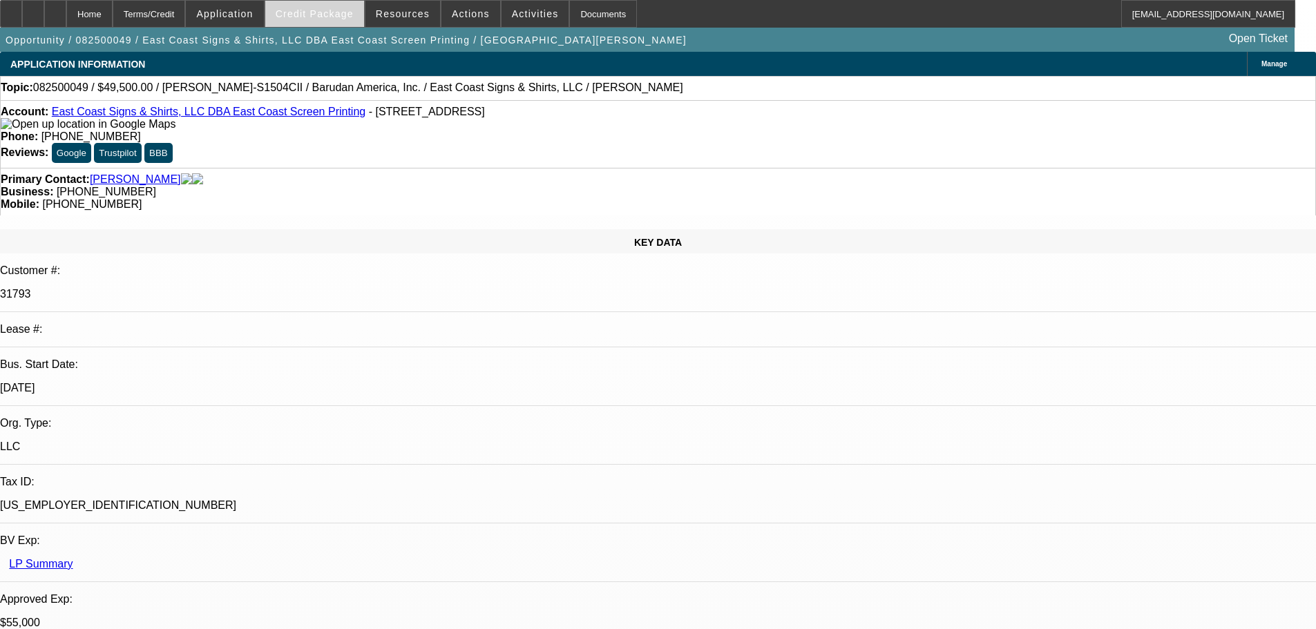
click at [335, 13] on span "Credit Package" at bounding box center [315, 13] width 78 height 11
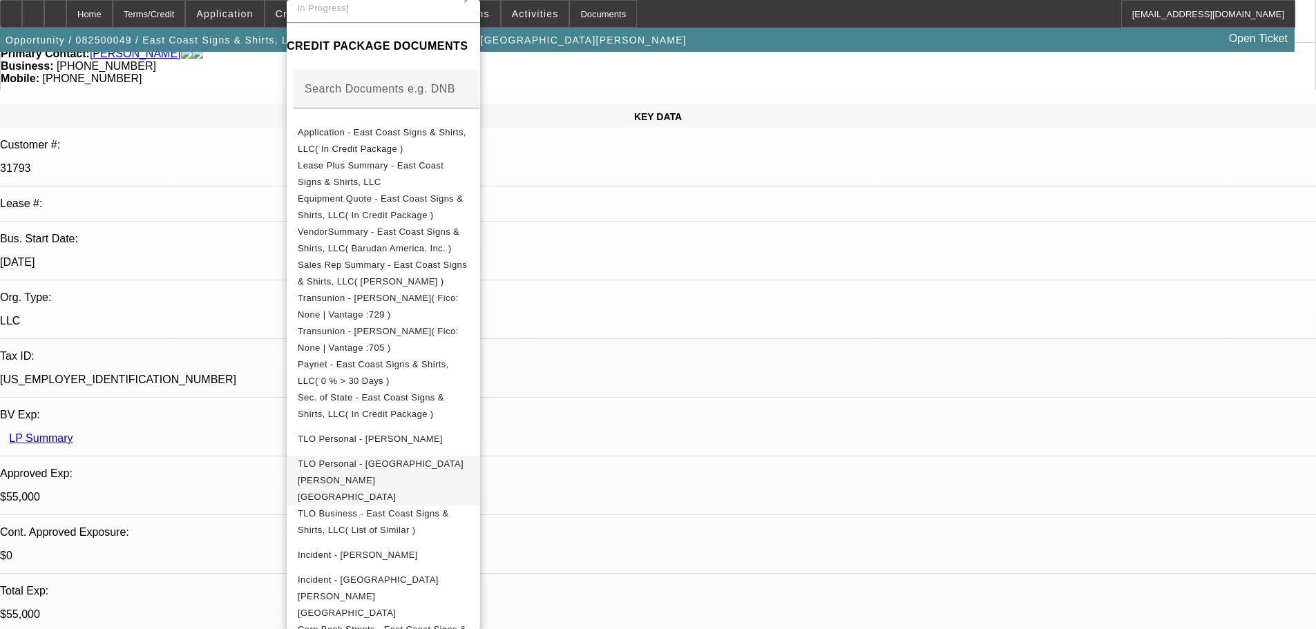
scroll to position [138, 0]
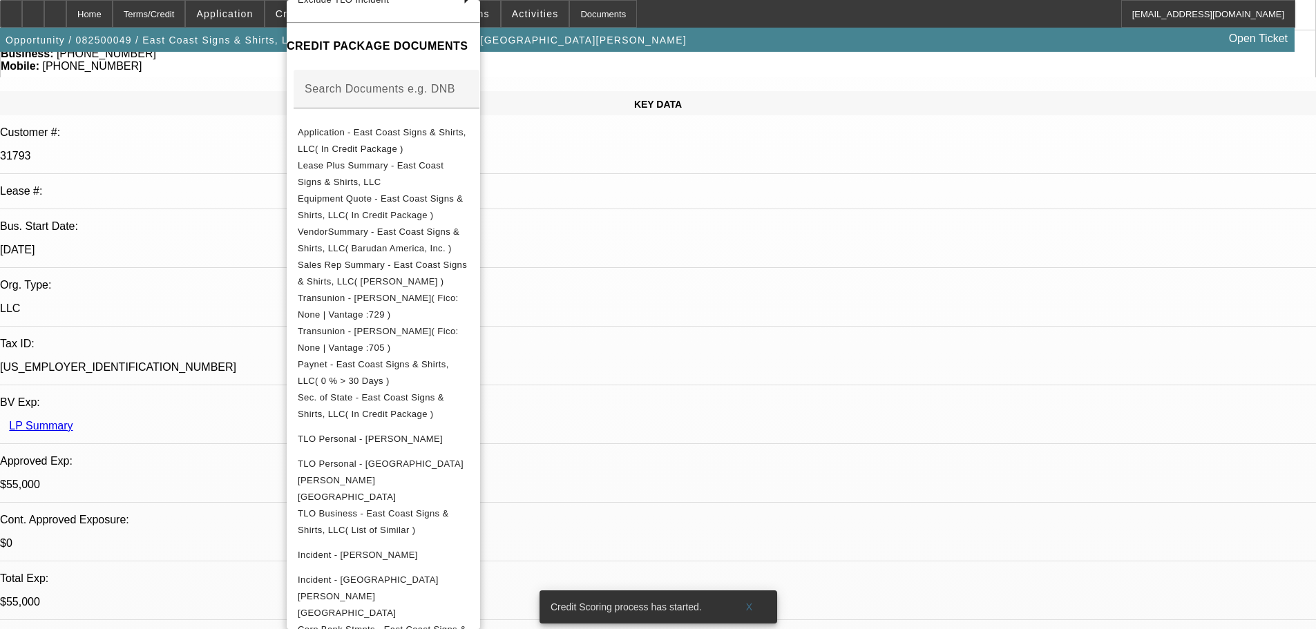
click at [247, 69] on div at bounding box center [658, 314] width 1316 height 629
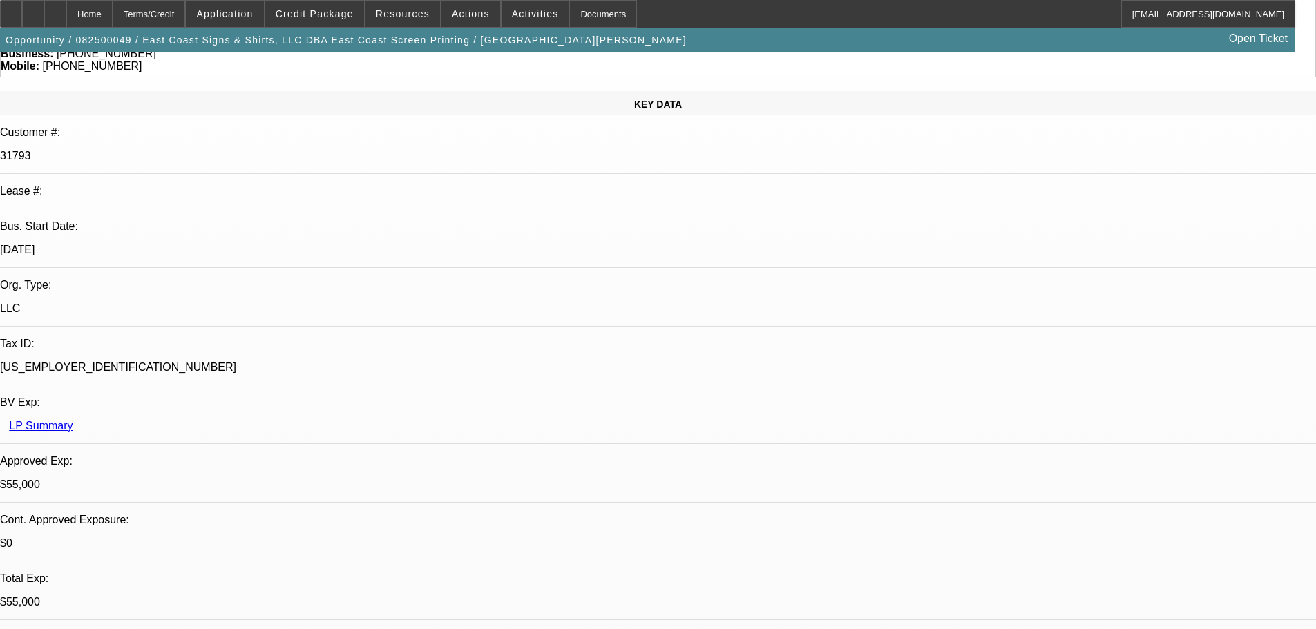
radio input "true"
type textarea "8/19- expecting Approval letter [DATE]."
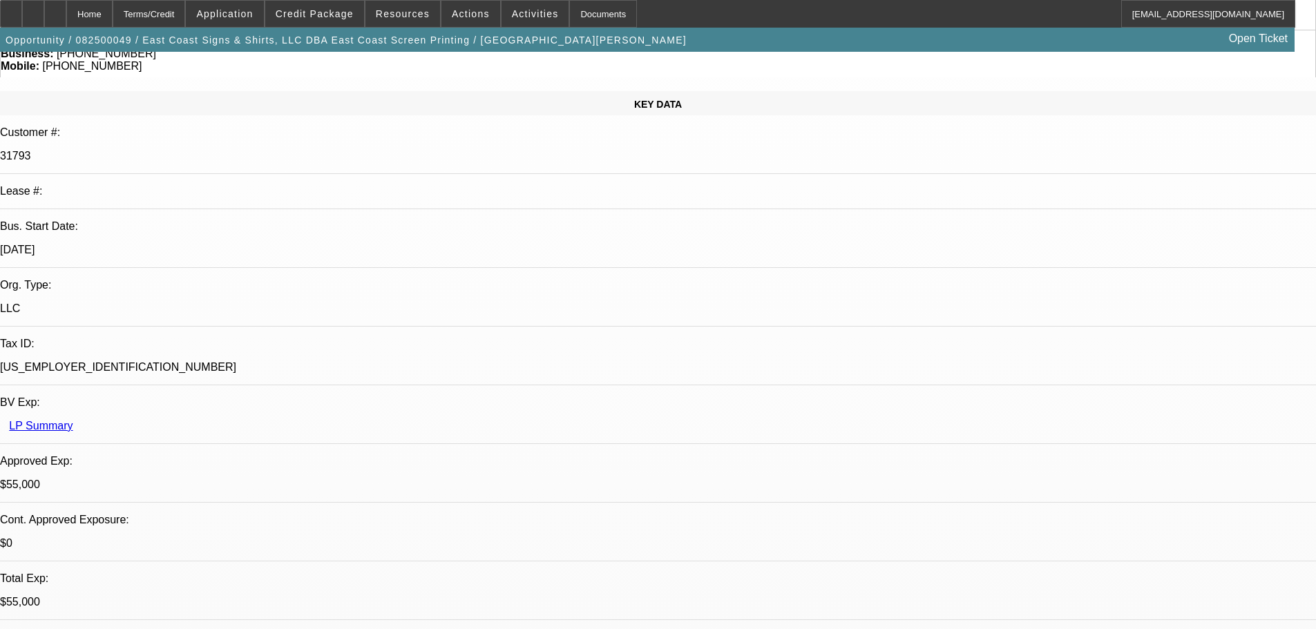
radio input "true"
